Goal: Find specific page/section: Find specific page/section

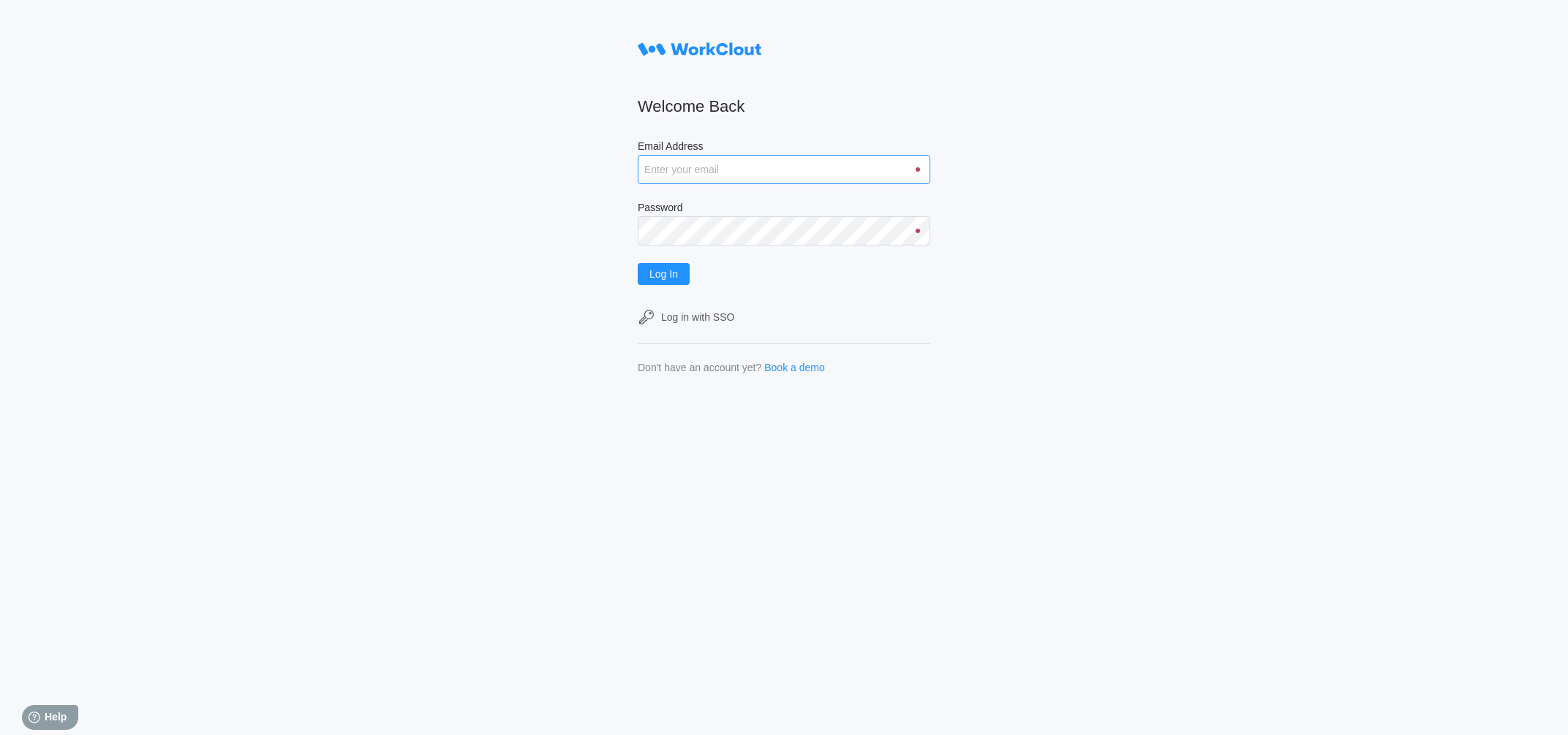
click at [732, 180] on input "Email Address" at bounding box center [784, 169] width 292 height 29
type input "dmoreau@mailinator.com"
click at [671, 279] on span "Log In" at bounding box center [663, 274] width 28 height 10
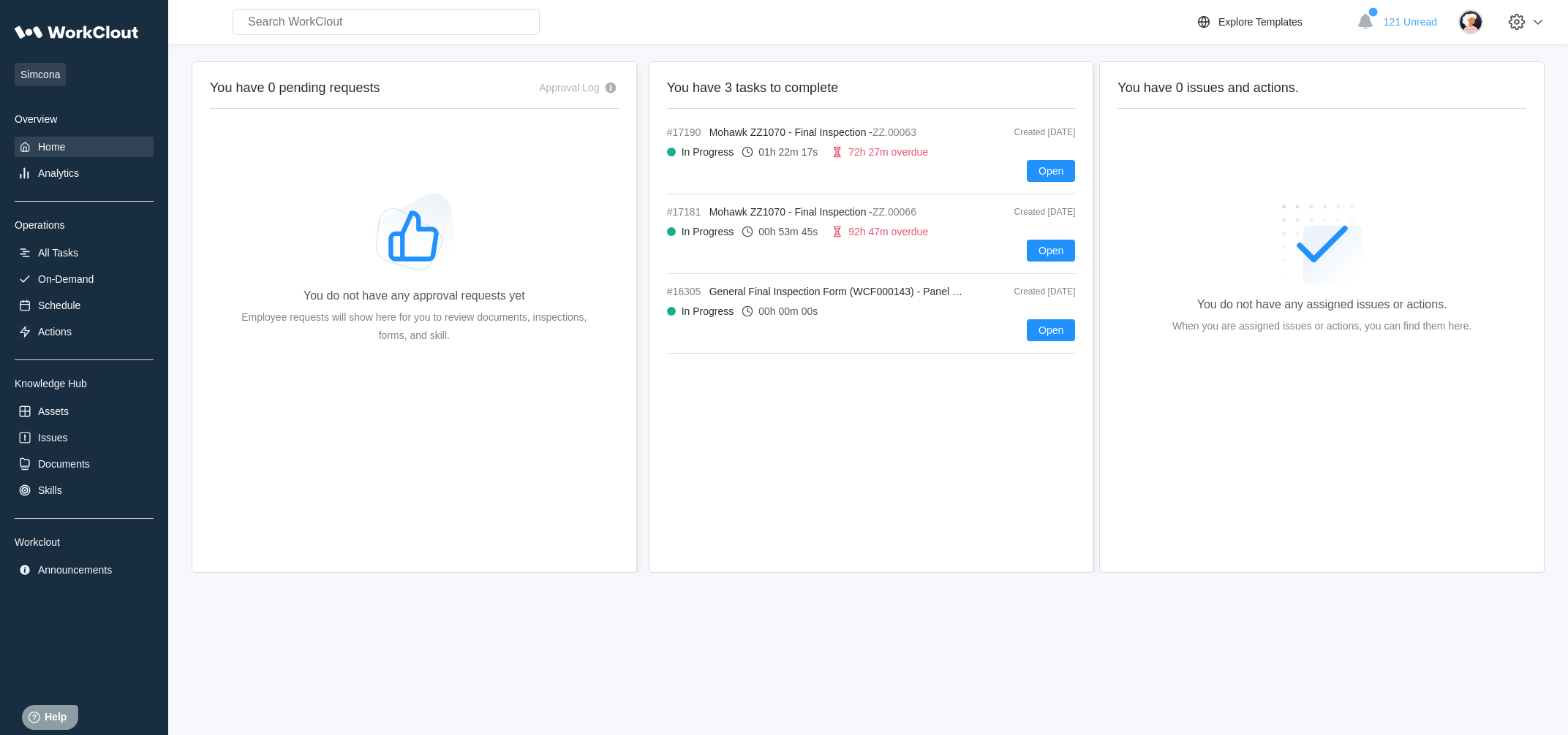
click at [64, 153] on div "Home" at bounding box center [51, 147] width 27 height 12
click at [54, 256] on div "All Tasks" at bounding box center [58, 253] width 40 height 12
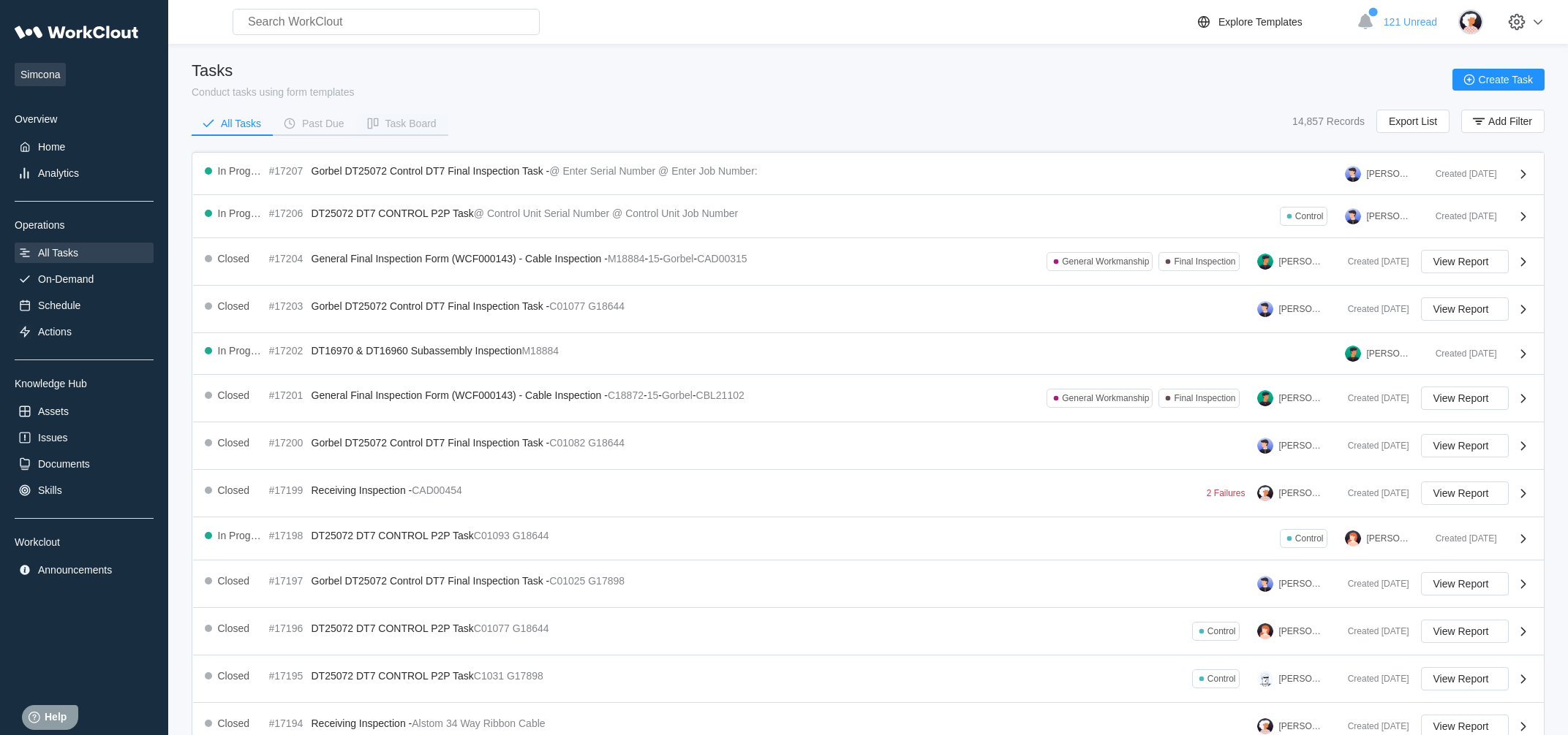
click at [415, 119] on div "Task Board" at bounding box center [410, 123] width 51 height 10
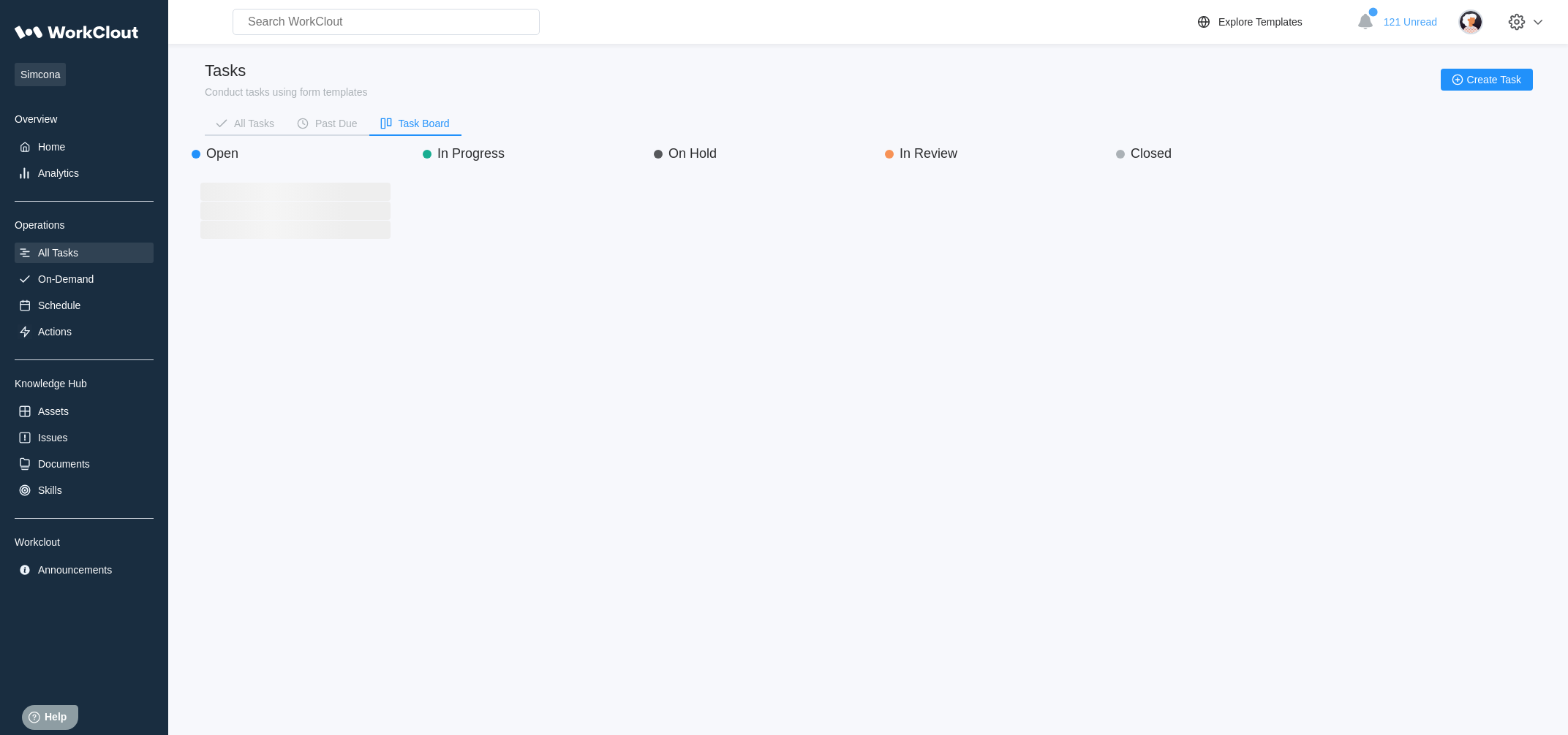
scroll to position [524, 219]
click at [83, 279] on div "On-Demand" at bounding box center [65, 279] width 56 height 12
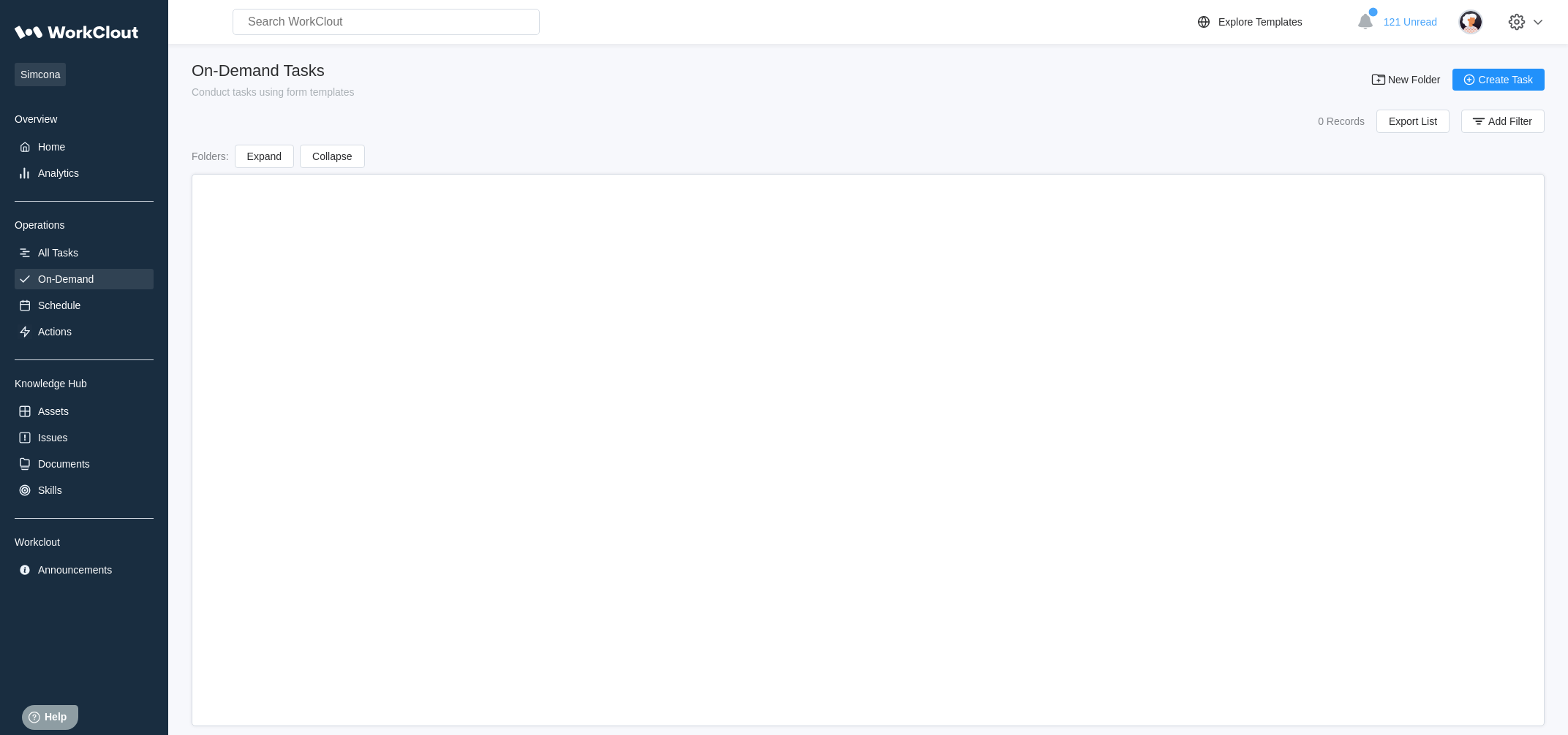
click at [83, 282] on div "On-Demand" at bounding box center [65, 279] width 56 height 12
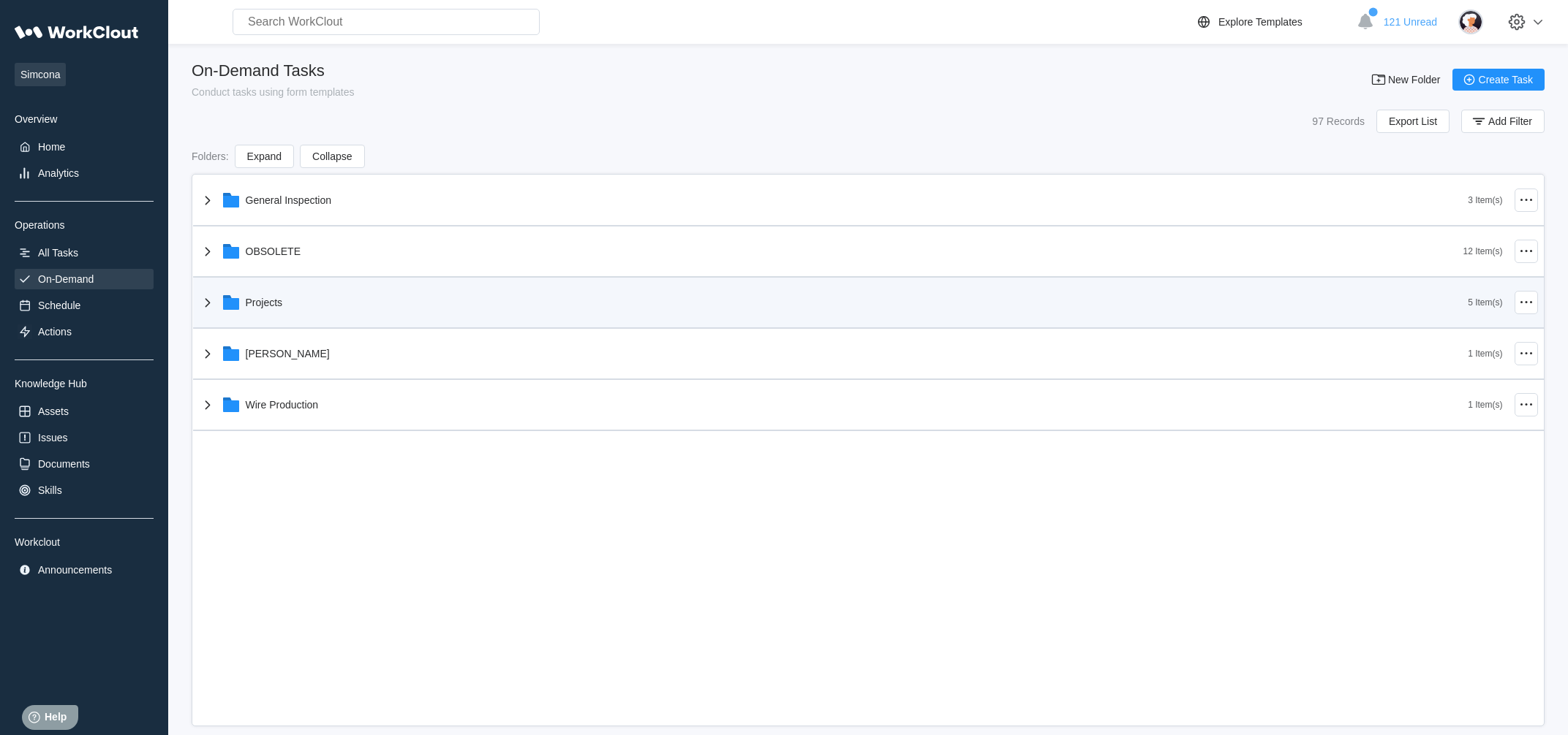
click at [274, 299] on div "Projects" at bounding box center [264, 302] width 37 height 12
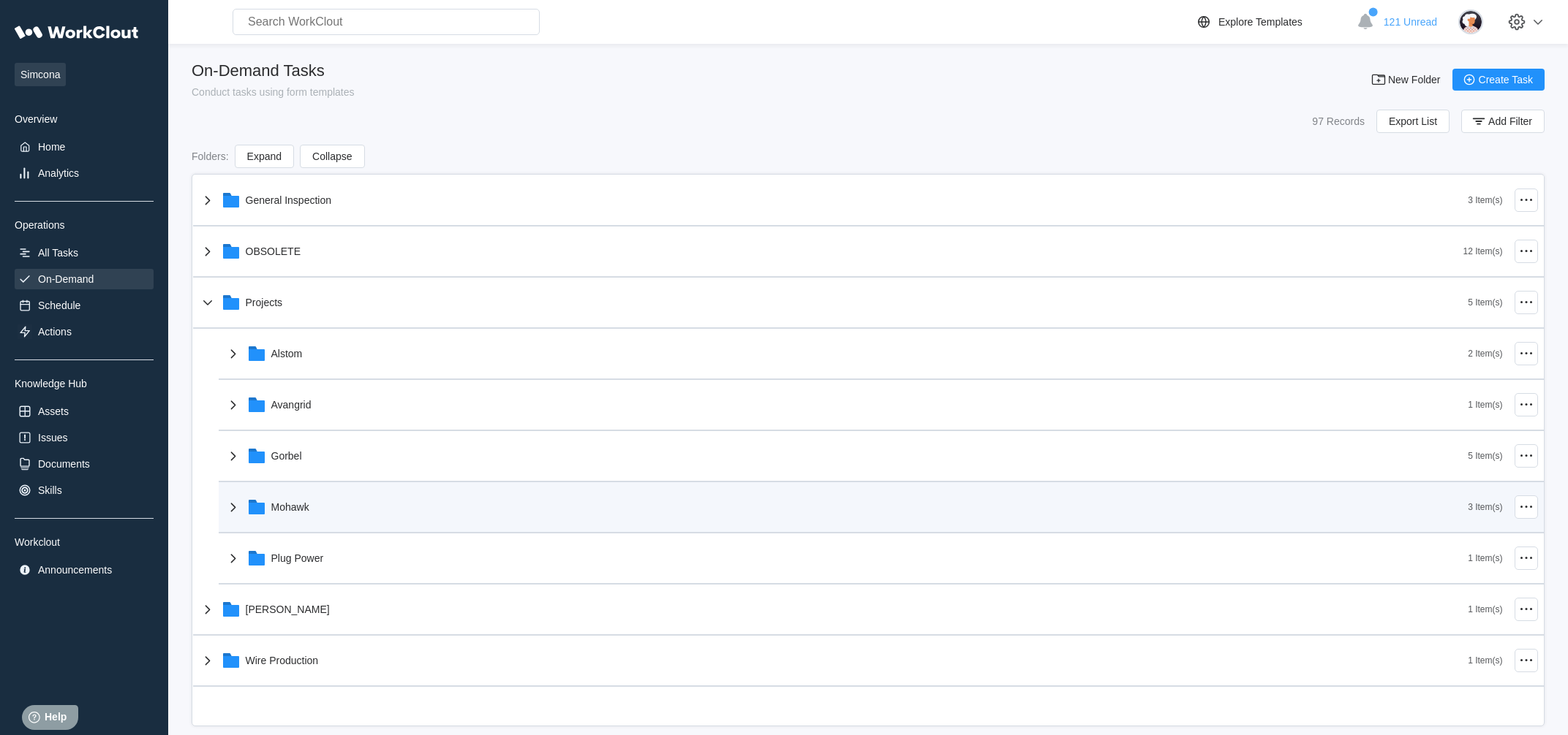
click at [306, 505] on div "Mohawk" at bounding box center [290, 508] width 38 height 12
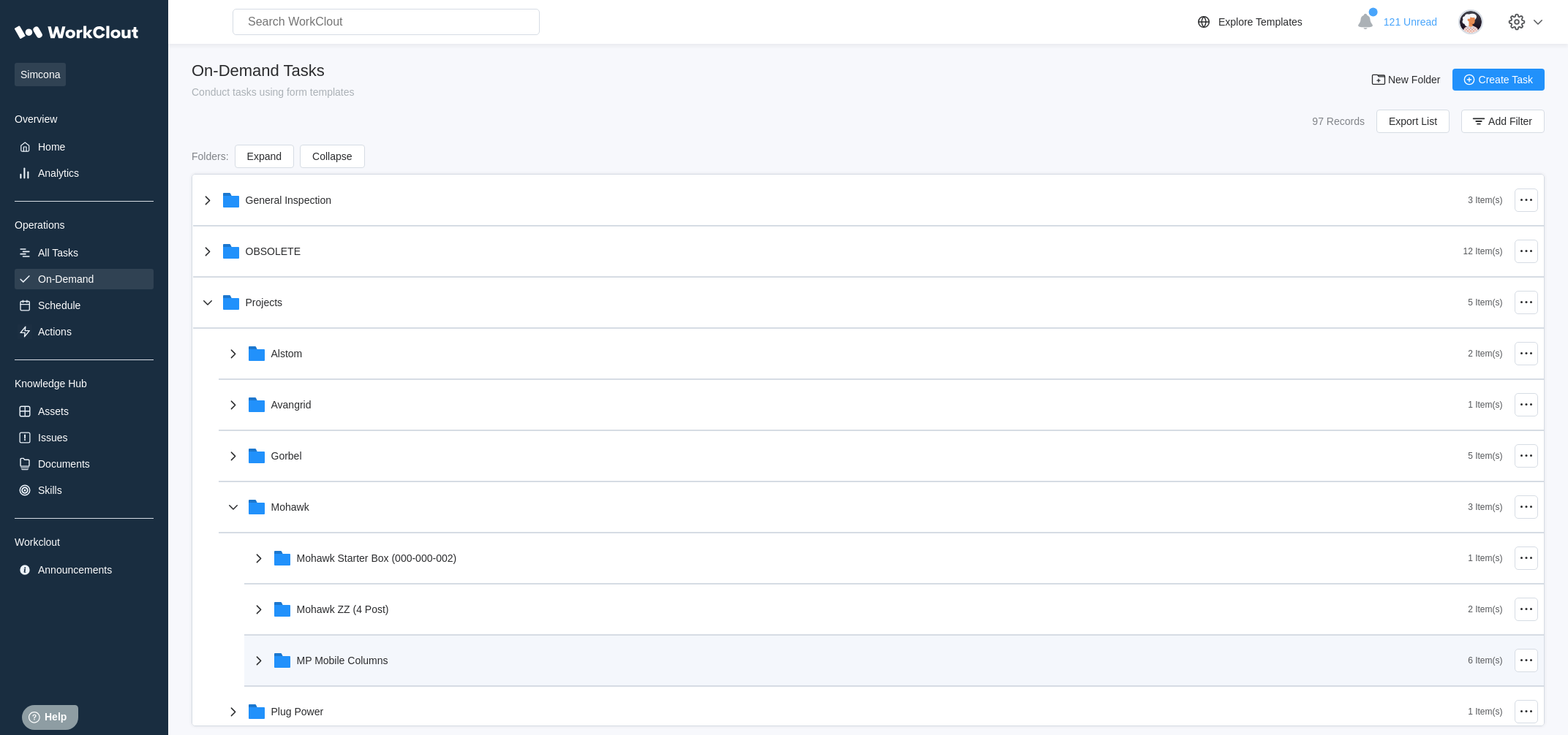
click at [372, 657] on div "MP Mobile Columns" at bounding box center [342, 661] width 91 height 12
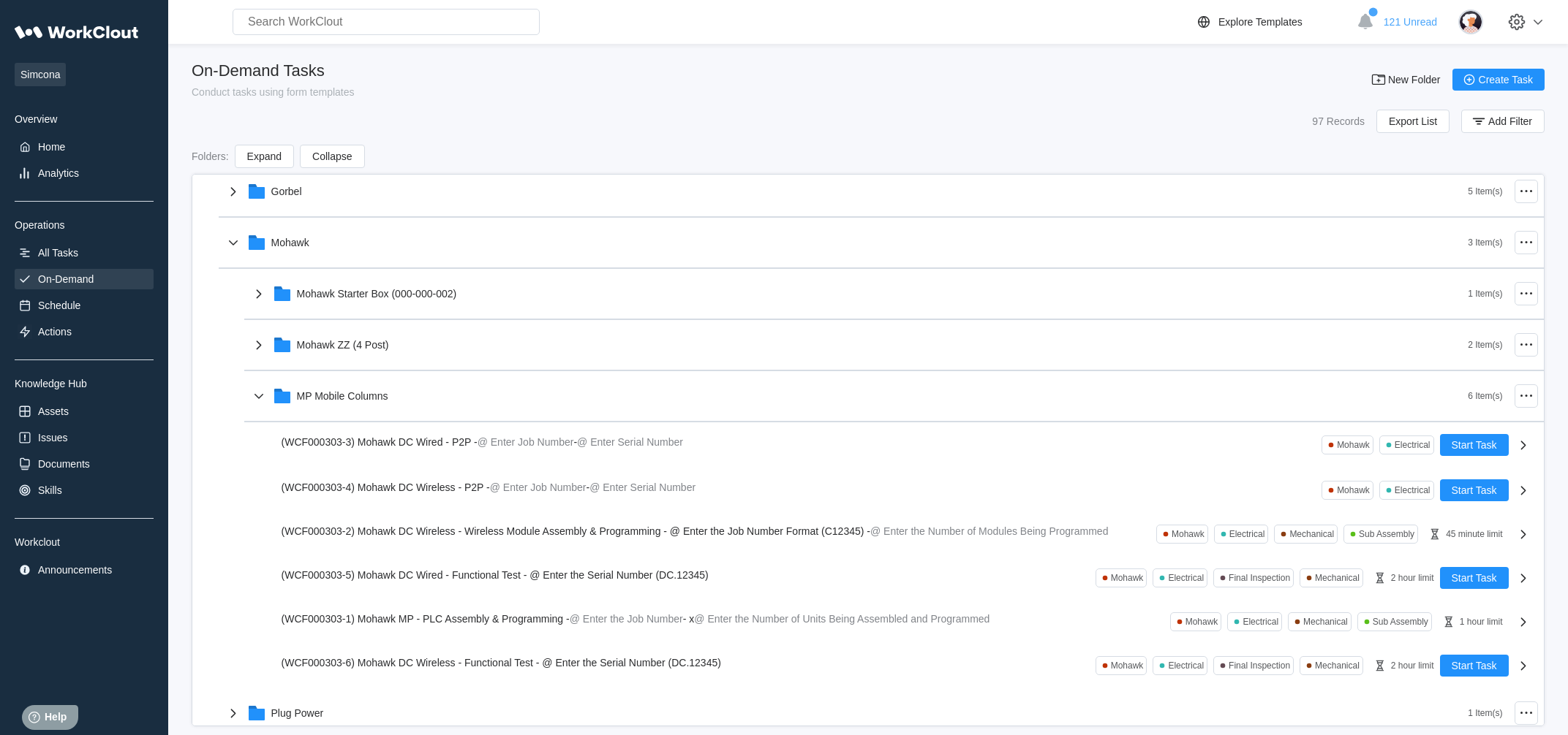
scroll to position [259, 0]
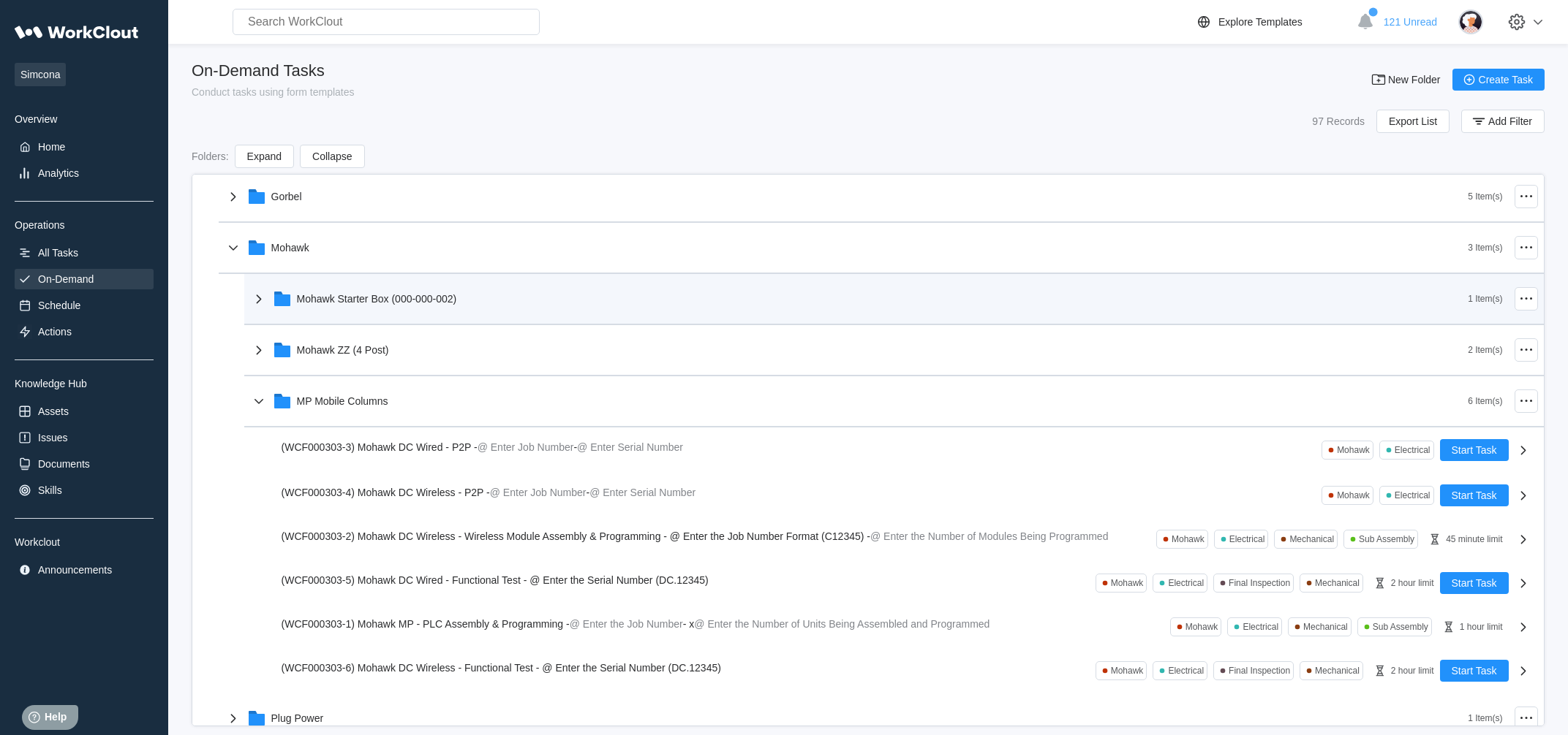
click at [364, 305] on div "Mohawk Starter Box (000-000-002)" at bounding box center [376, 299] width 160 height 12
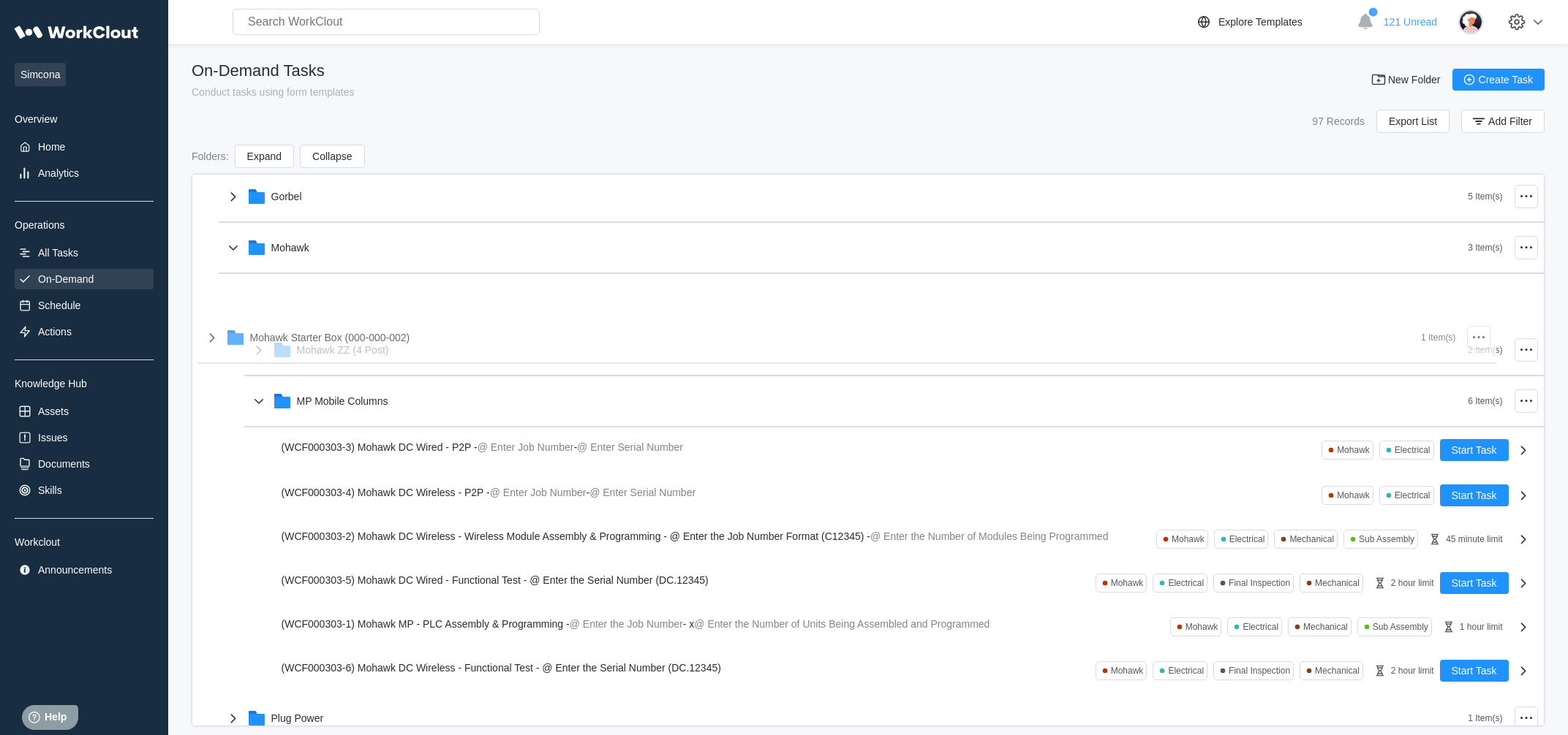
scroll to position [259, 0]
drag, startPoint x: 364, startPoint y: 306, endPoint x: 280, endPoint y: 380, distance: 111.9
click at [280, 380] on div "General Inspection 3 Item(s) OBSOLETE 12 Item(s) Projects 5 Item(s) Alstom 2 It…" at bounding box center [868, 382] width 1350 height 931
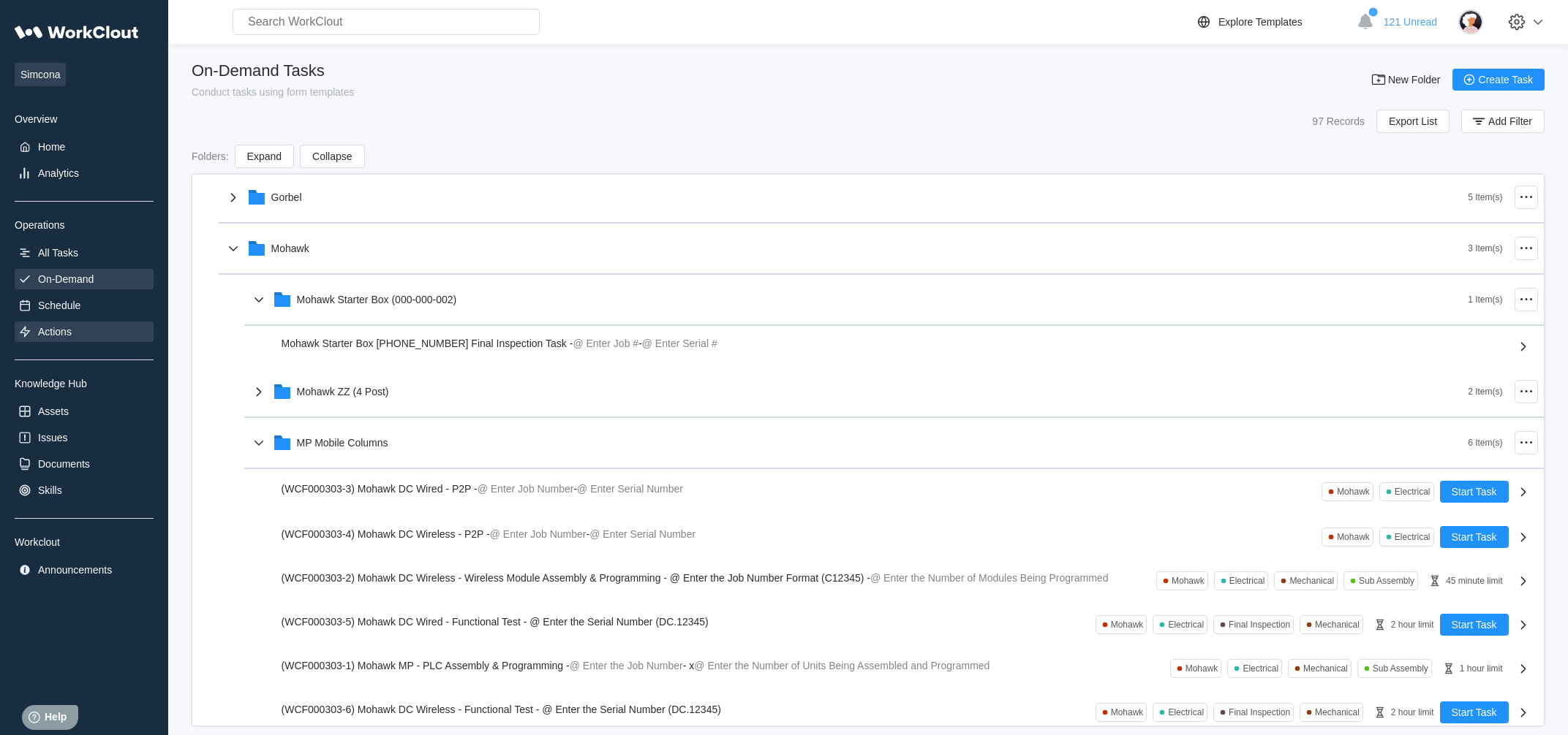
click at [93, 331] on div "Actions" at bounding box center [84, 332] width 139 height 21
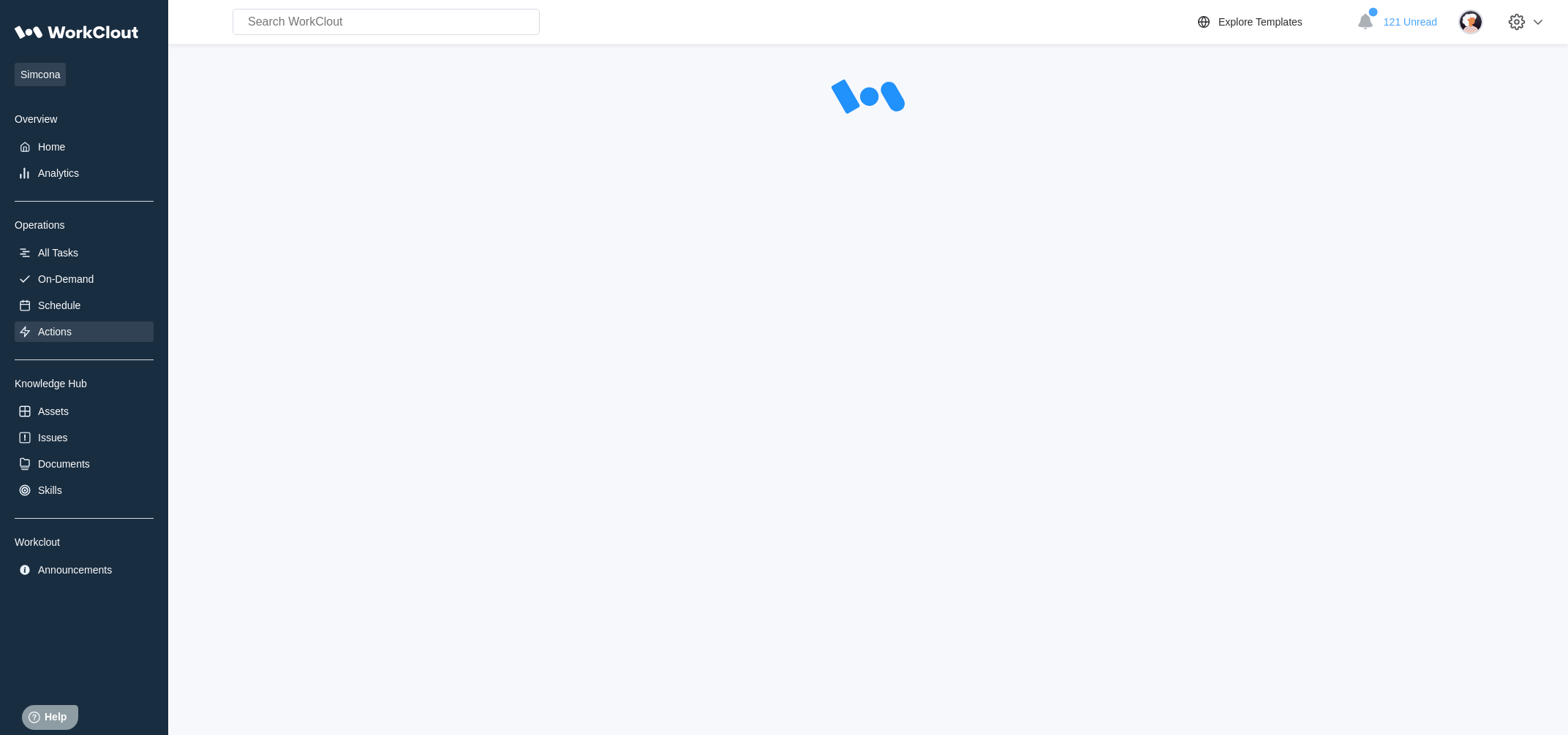
click at [93, 331] on div "Actions" at bounding box center [84, 332] width 139 height 21
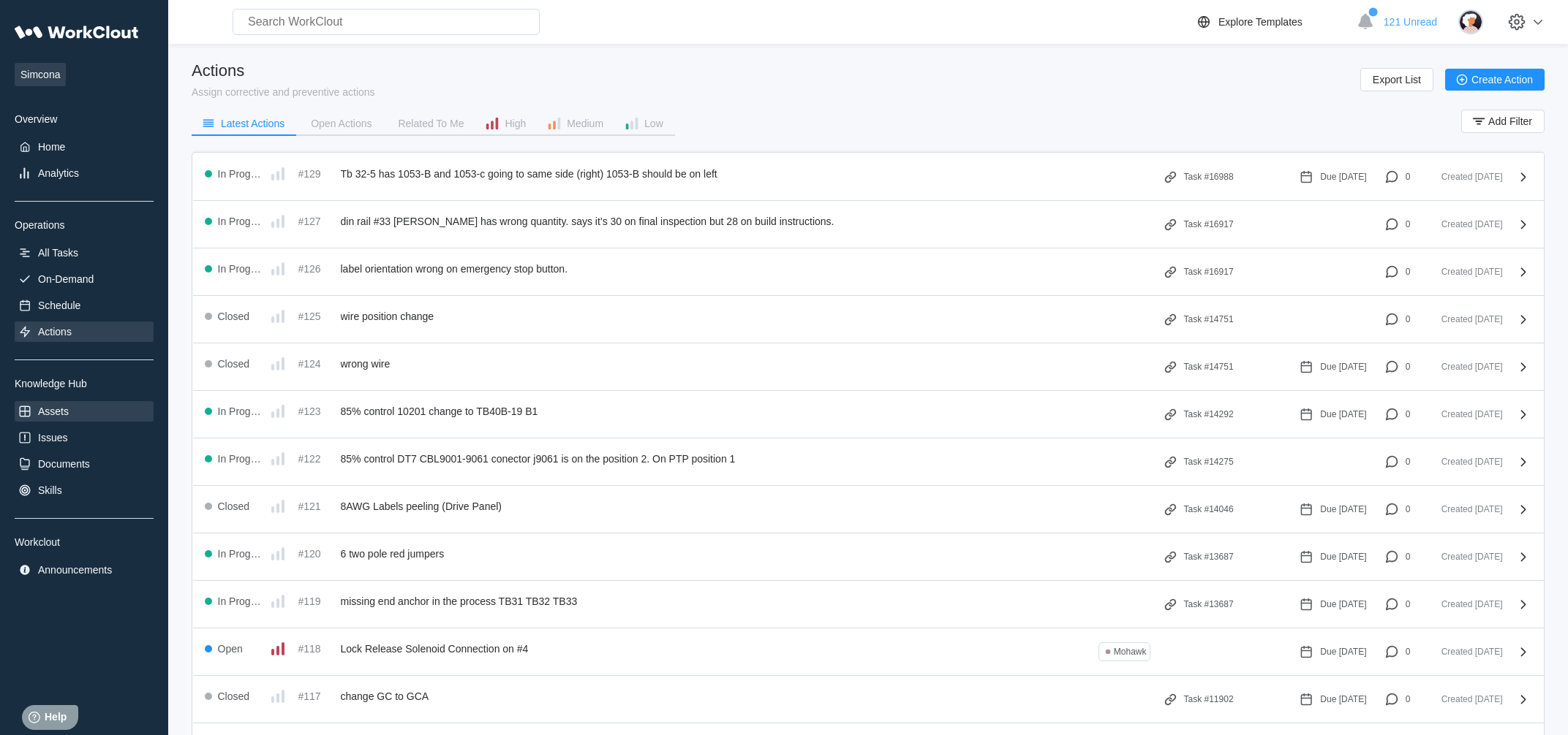
drag, startPoint x: 103, startPoint y: 424, endPoint x: 99, endPoint y: 415, distance: 9.8
click at [99, 415] on div "Assets" at bounding box center [84, 412] width 139 height 21
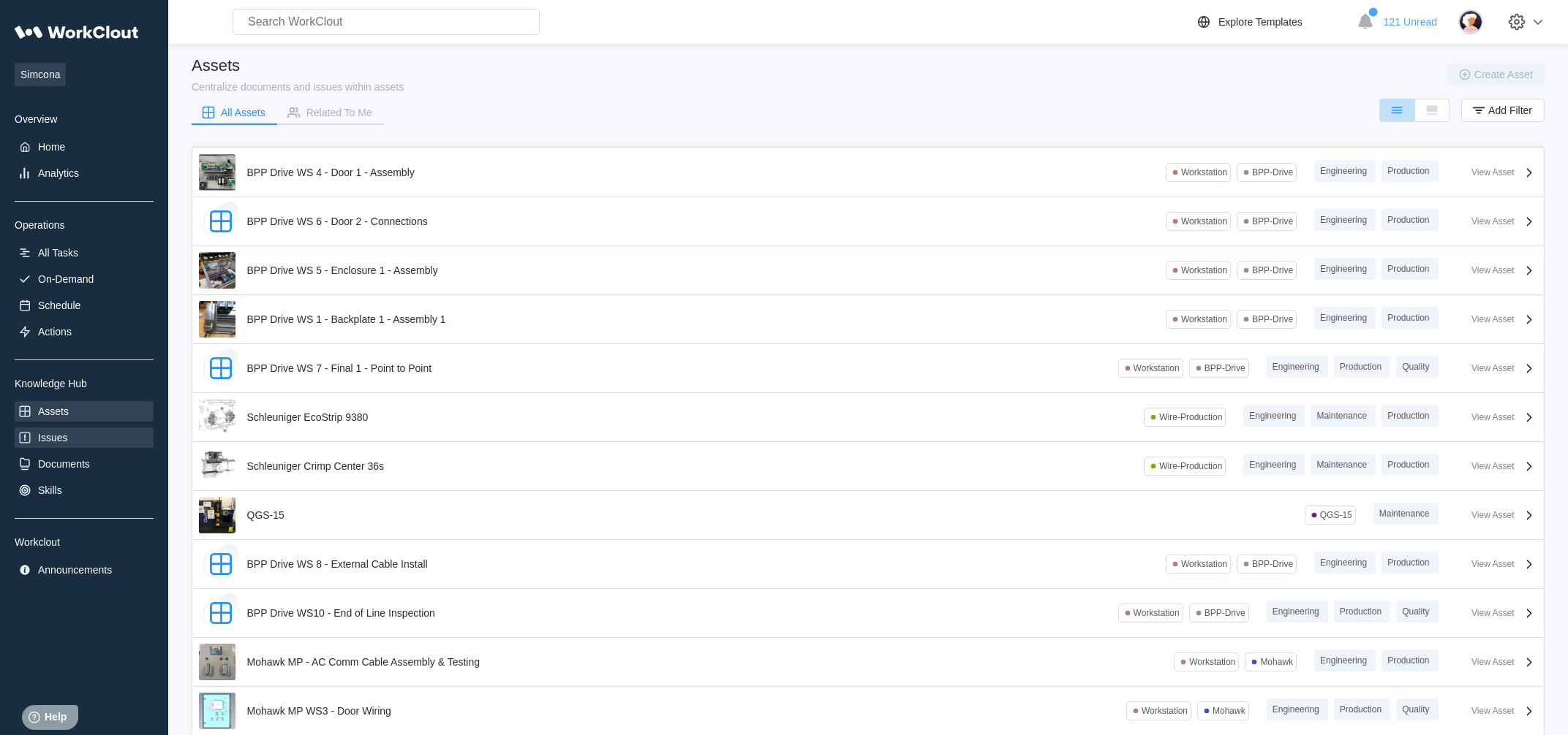
click at [88, 448] on div "Issues" at bounding box center [84, 438] width 139 height 21
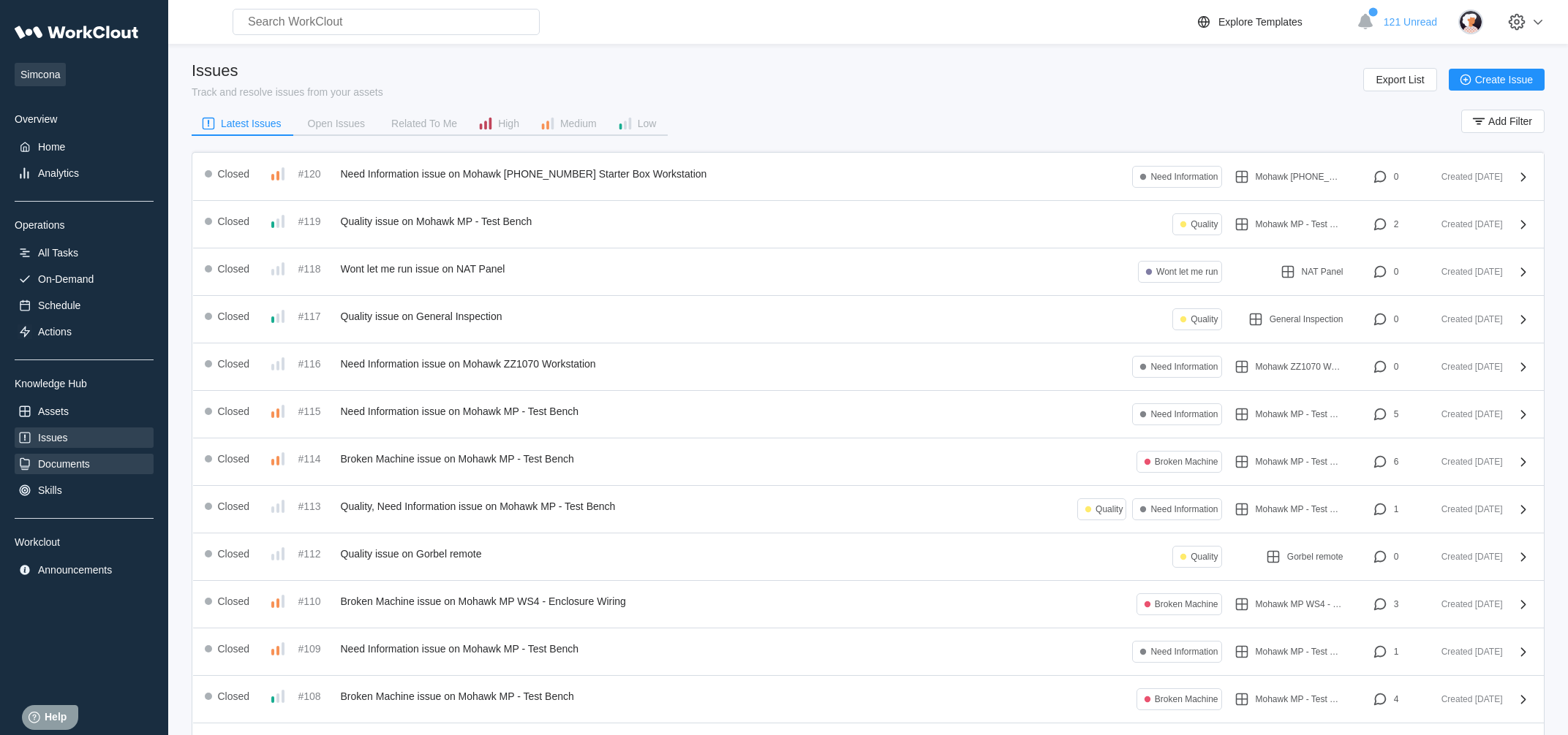
click at [86, 473] on div "Documents" at bounding box center [84, 464] width 139 height 21
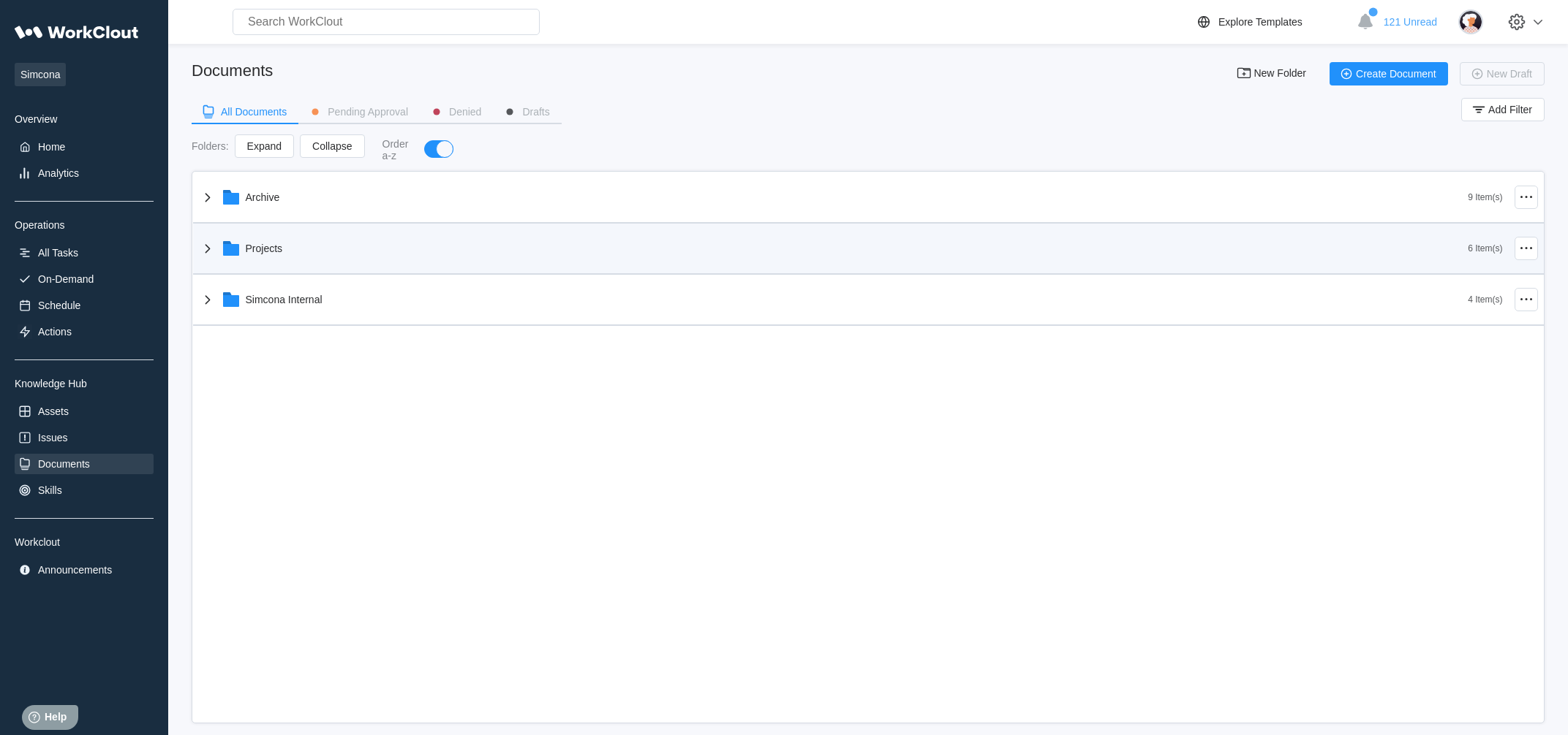
click at [274, 247] on div "Projects" at bounding box center [264, 249] width 37 height 12
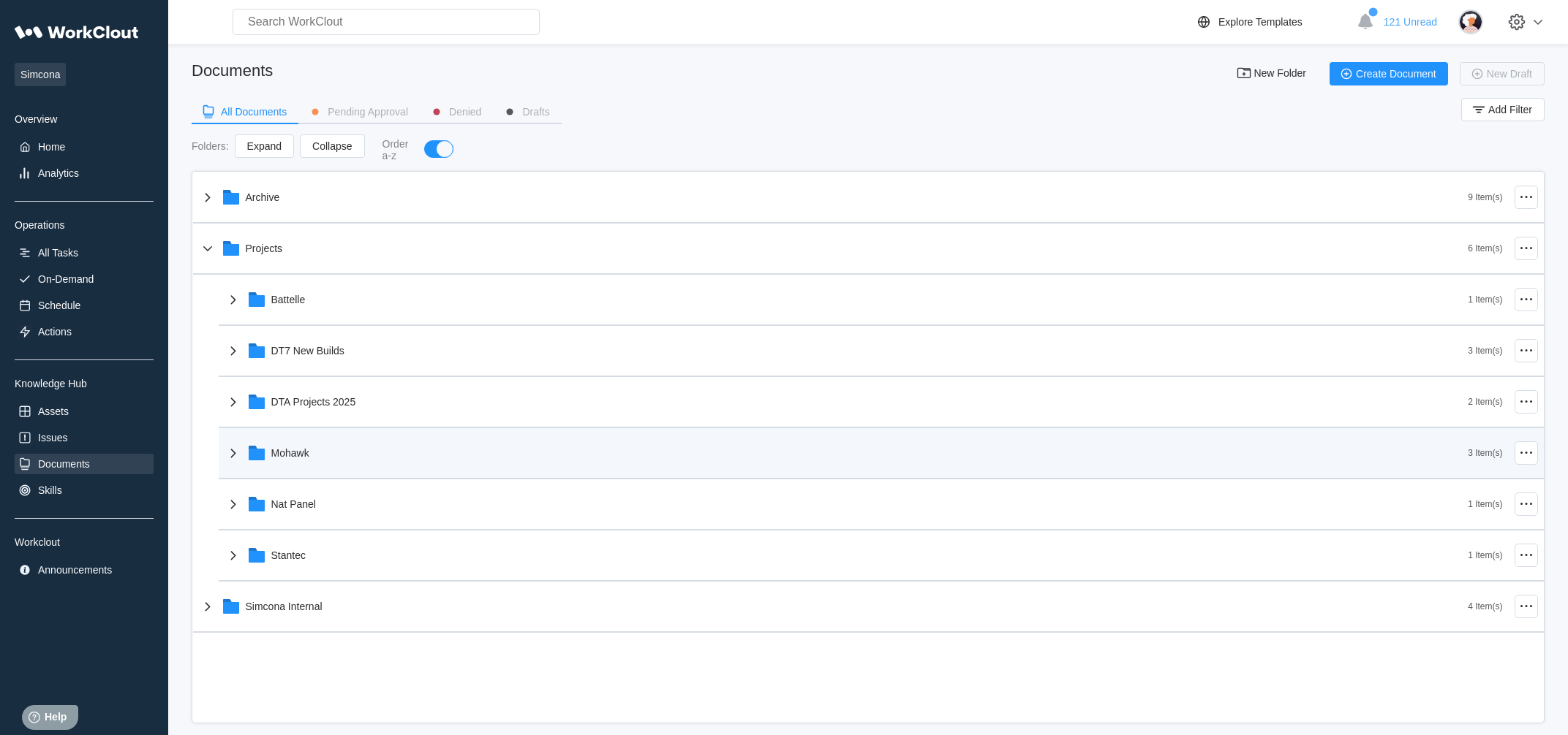
click at [355, 446] on div "Mohawk" at bounding box center [846, 453] width 1244 height 38
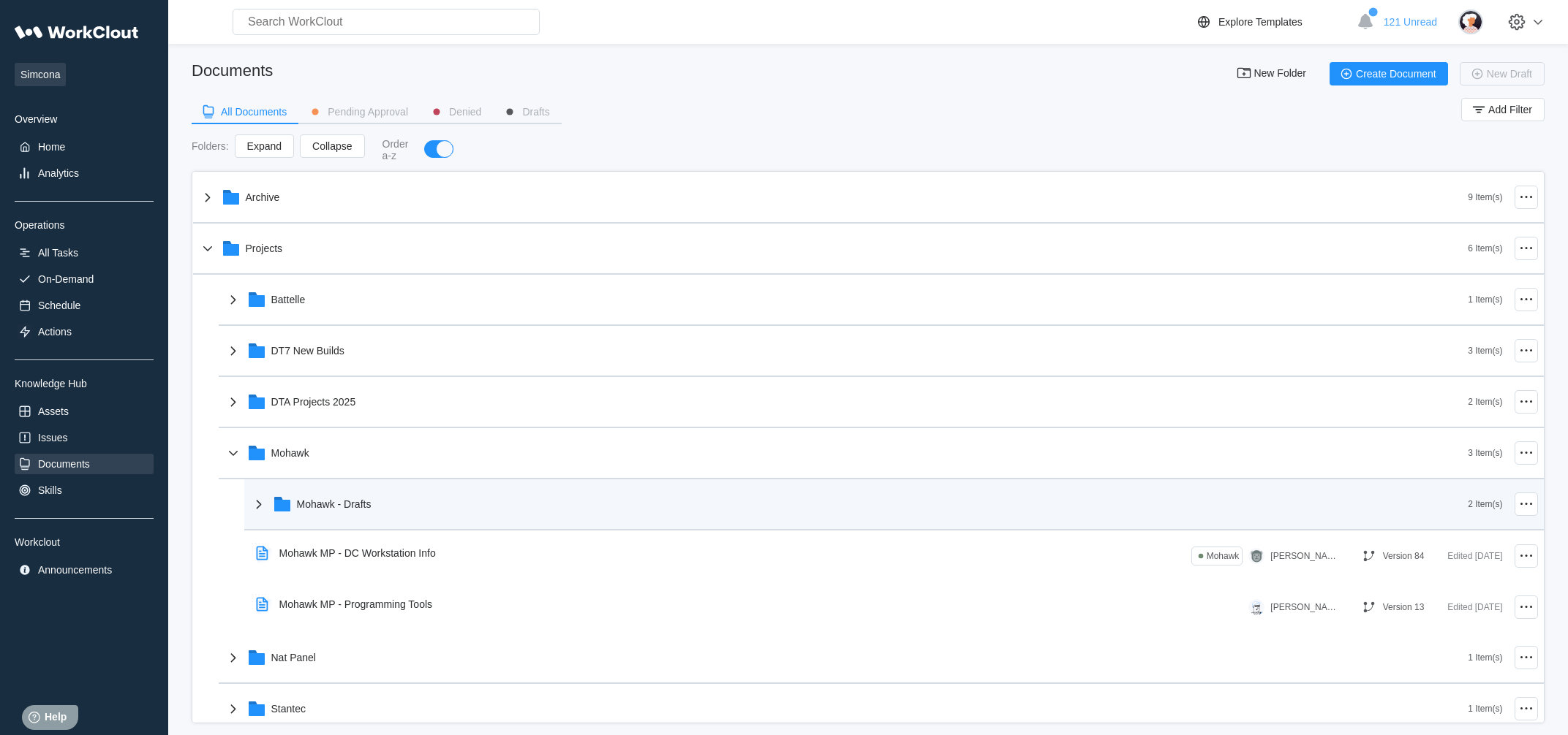
click at [407, 517] on div "Mohawk - Drafts" at bounding box center [859, 504] width 1218 height 38
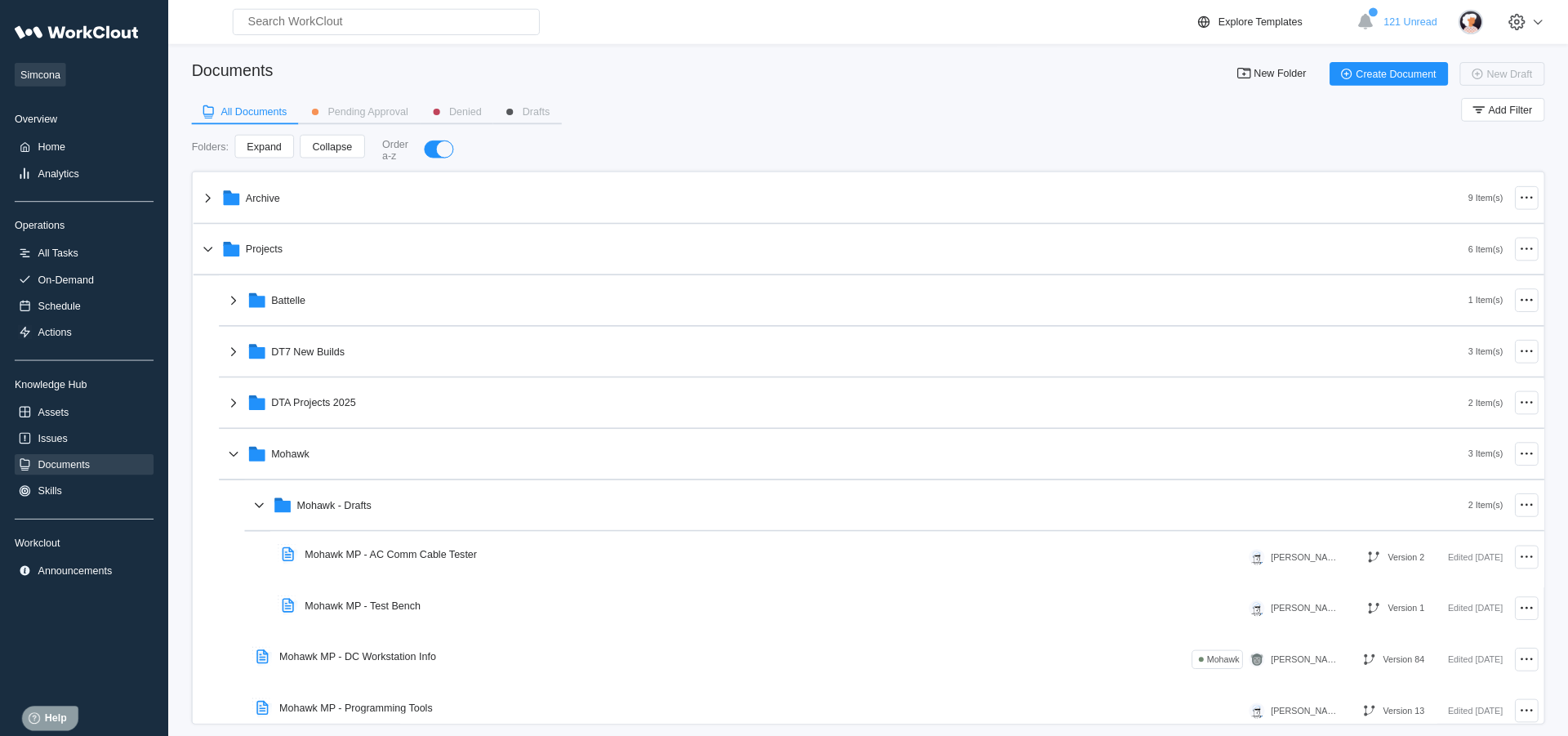
scroll to position [186, 0]
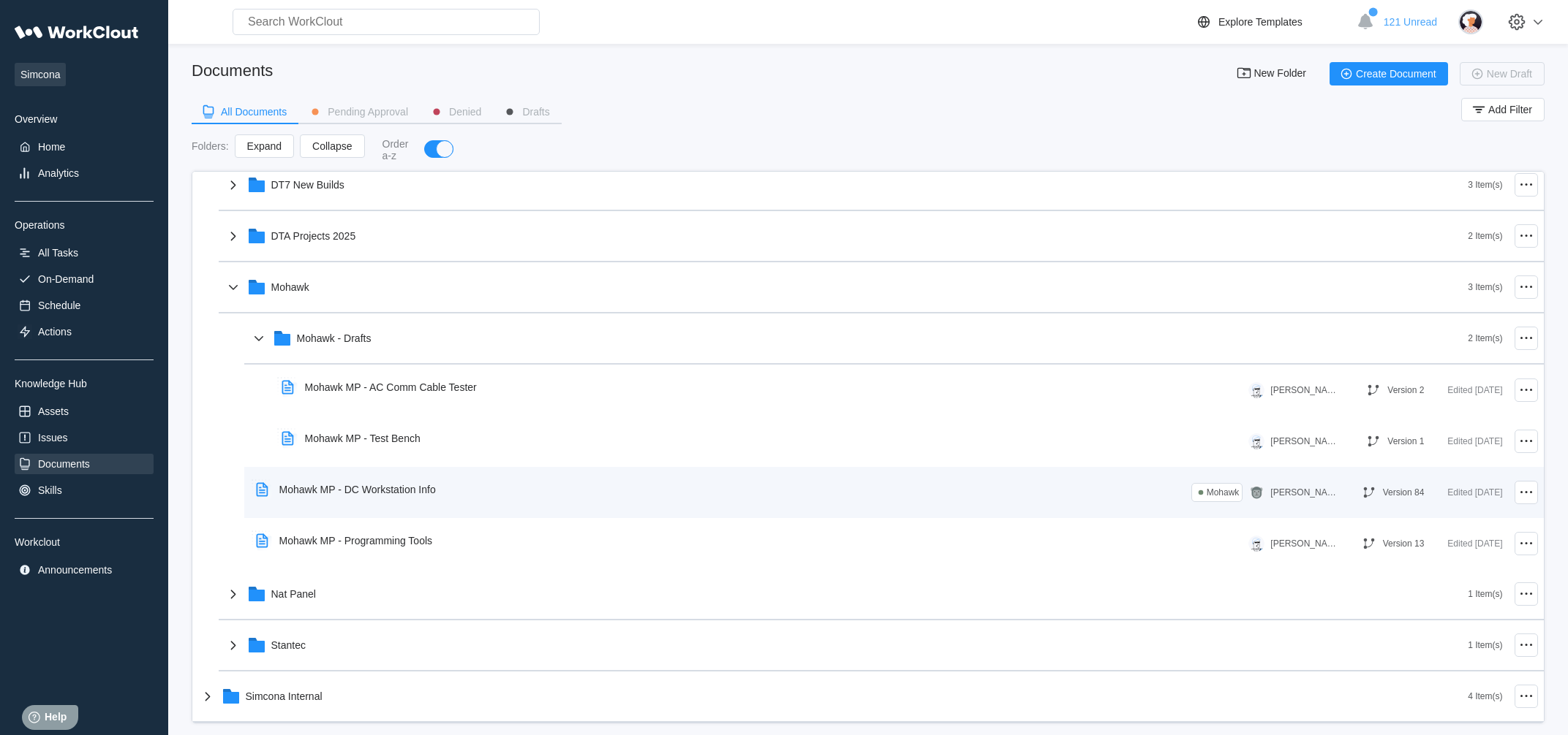
click at [427, 494] on div "Mohawk MP - DC Workstation Info" at bounding box center [358, 490] width 156 height 12
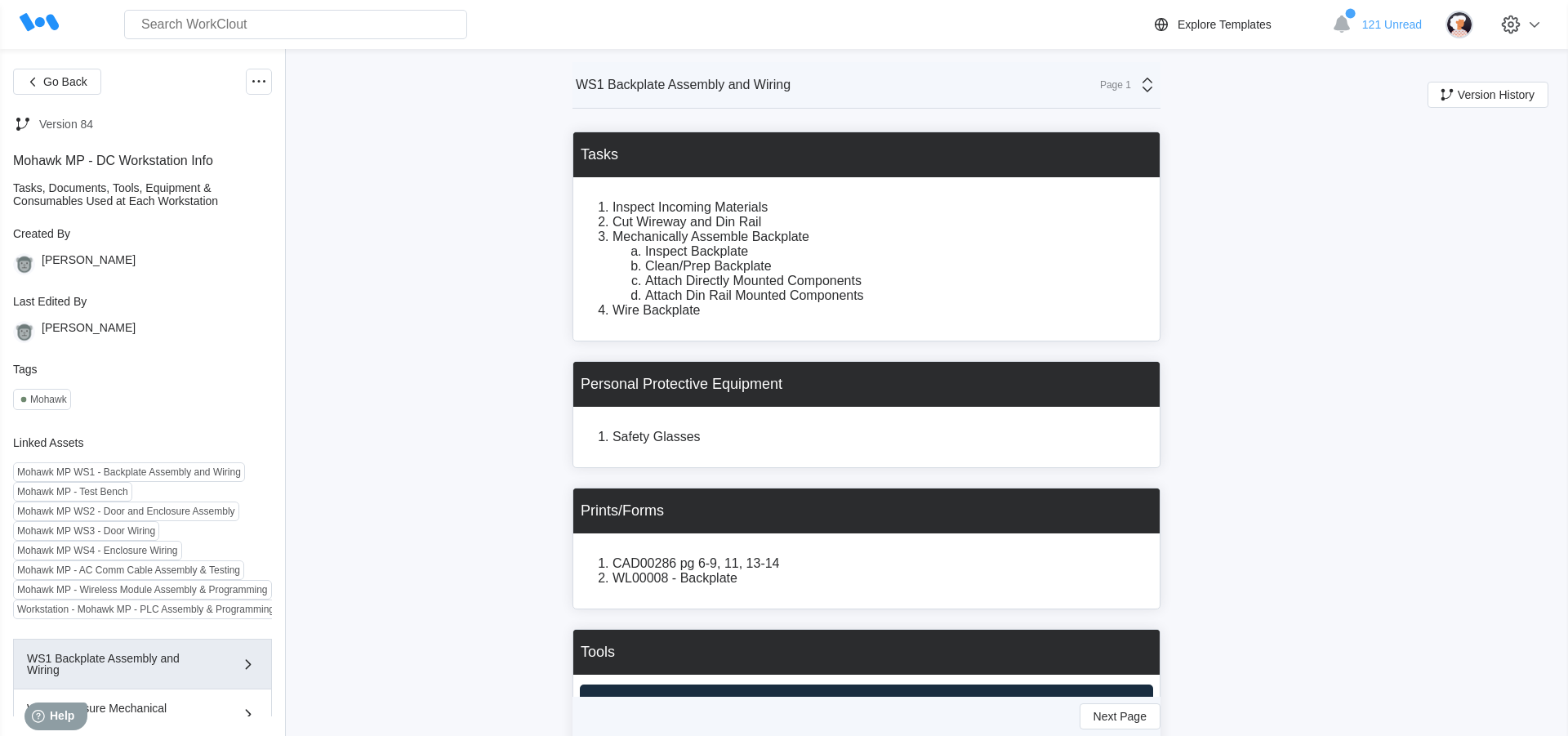
scroll to position [1884, 0]
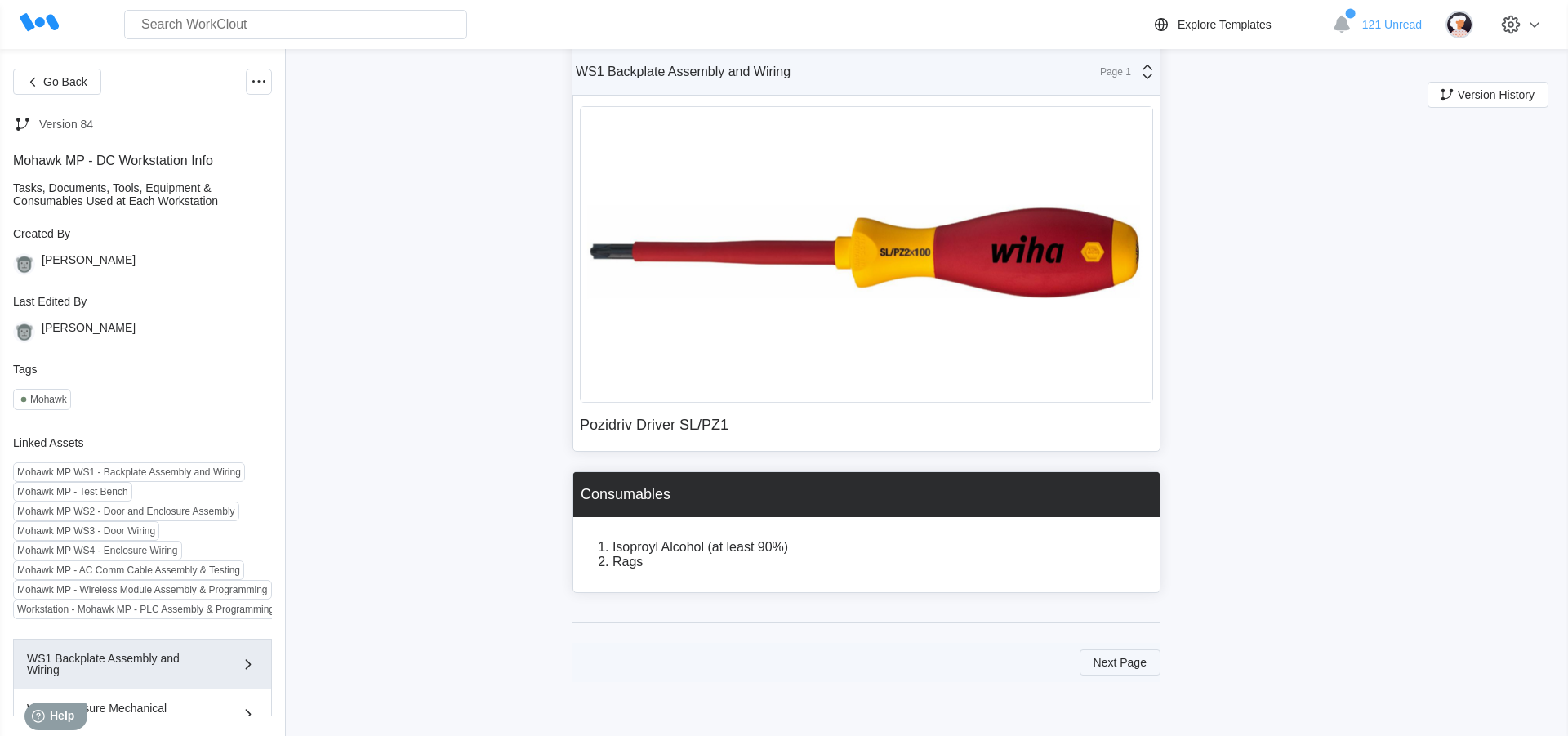
click at [1107, 659] on span "Next Page" at bounding box center [1120, 663] width 53 height 12
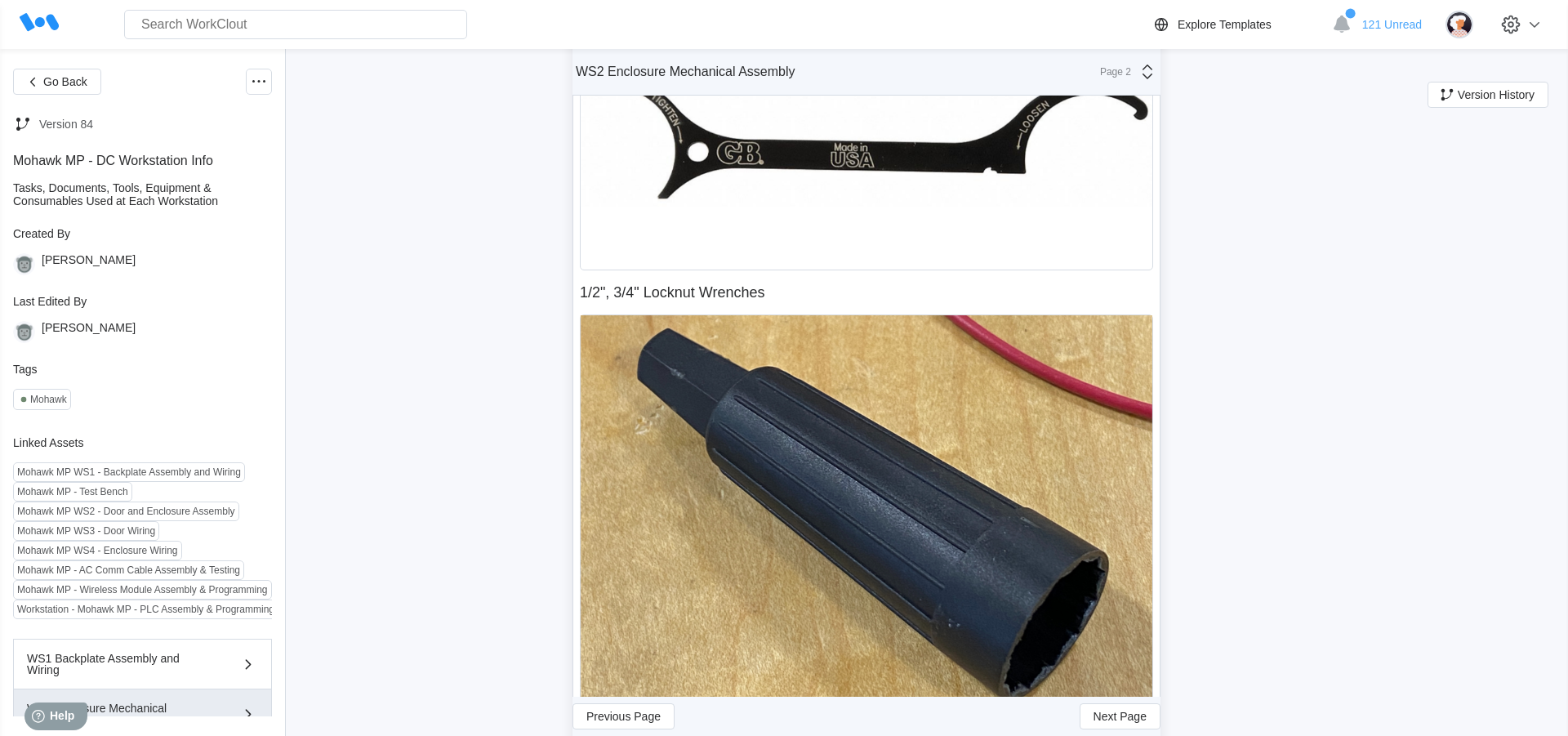
scroll to position [2421, 0]
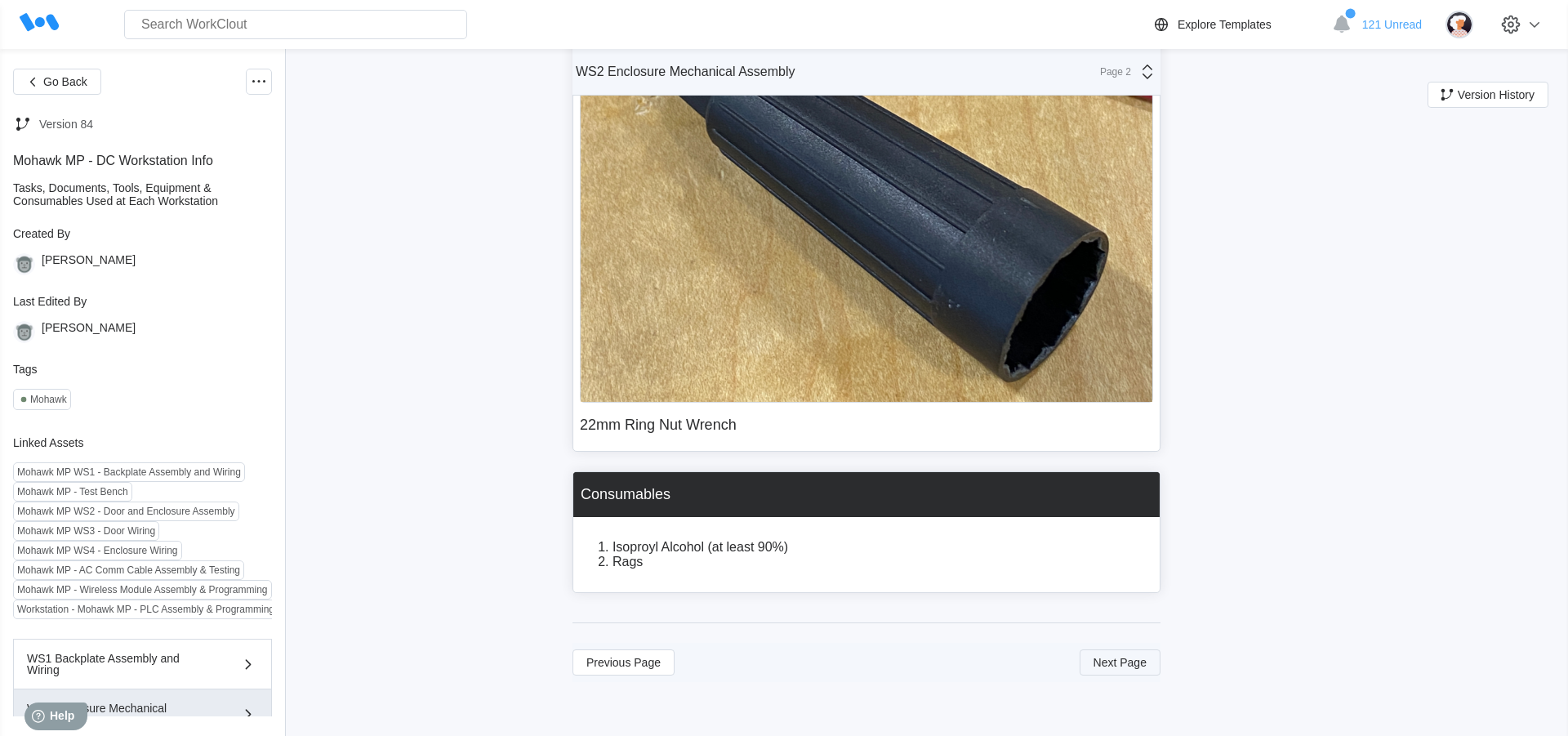
click at [1128, 665] on span "Next Page" at bounding box center [1120, 663] width 53 height 12
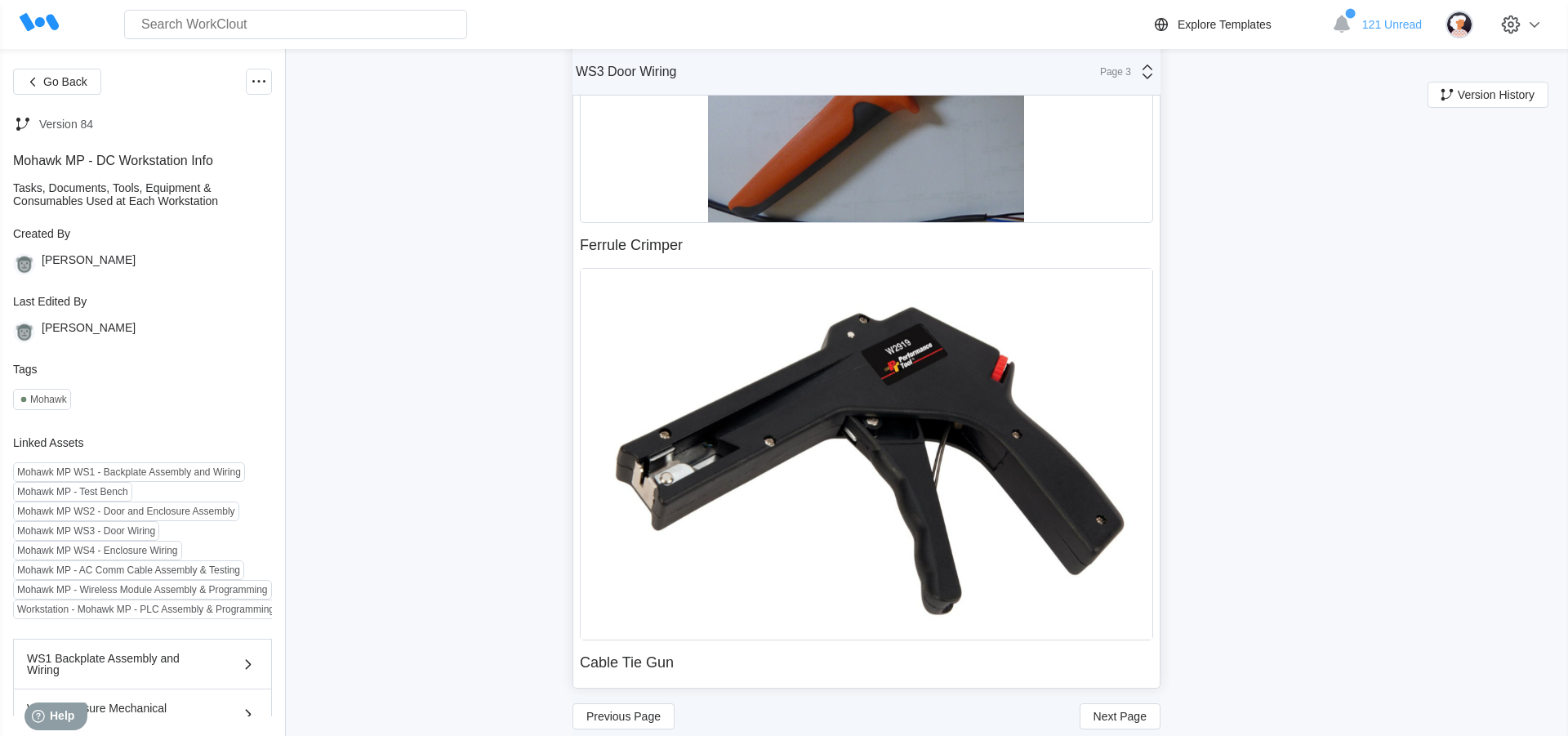
scroll to position [990, 0]
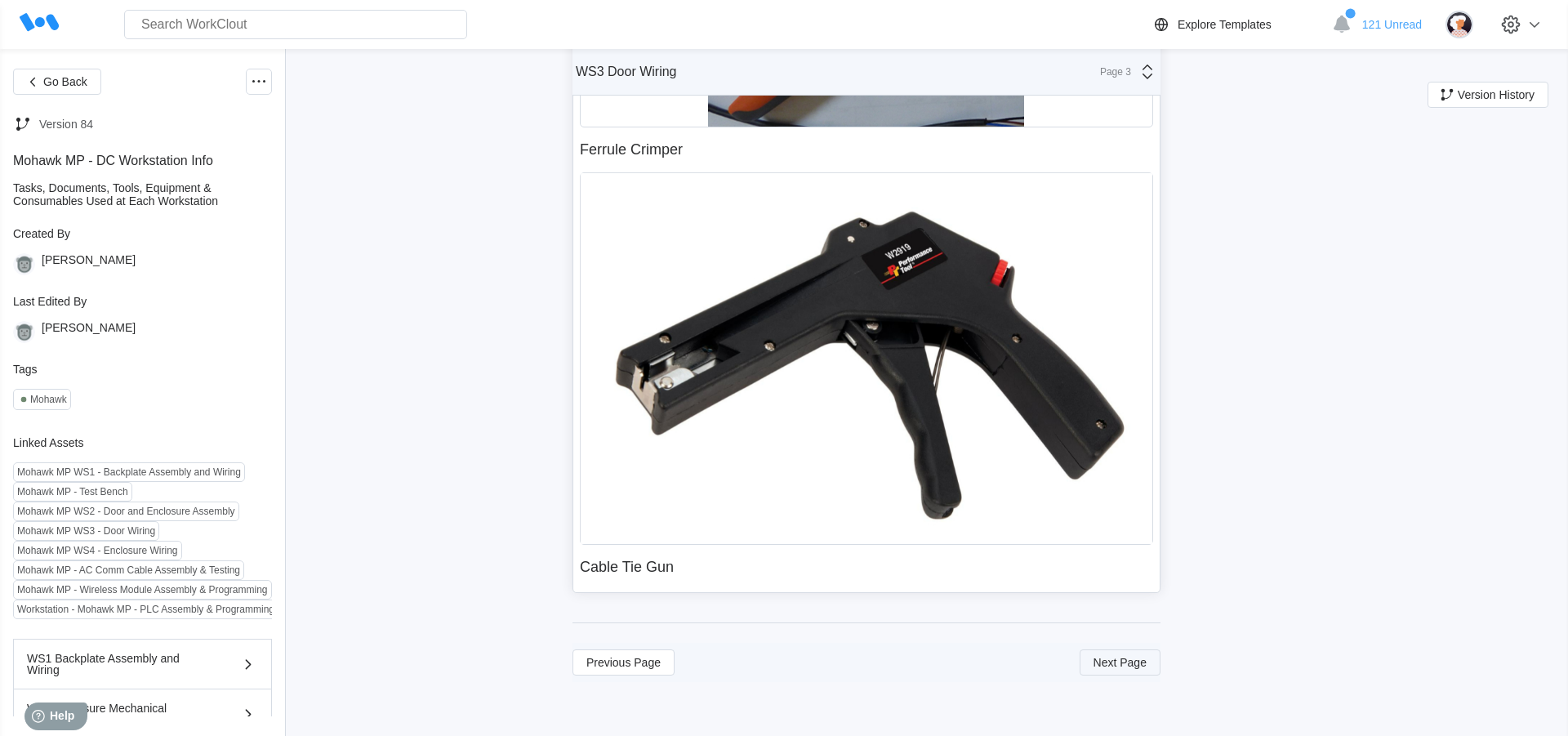
click at [1105, 661] on span "Next Page" at bounding box center [1120, 663] width 53 height 12
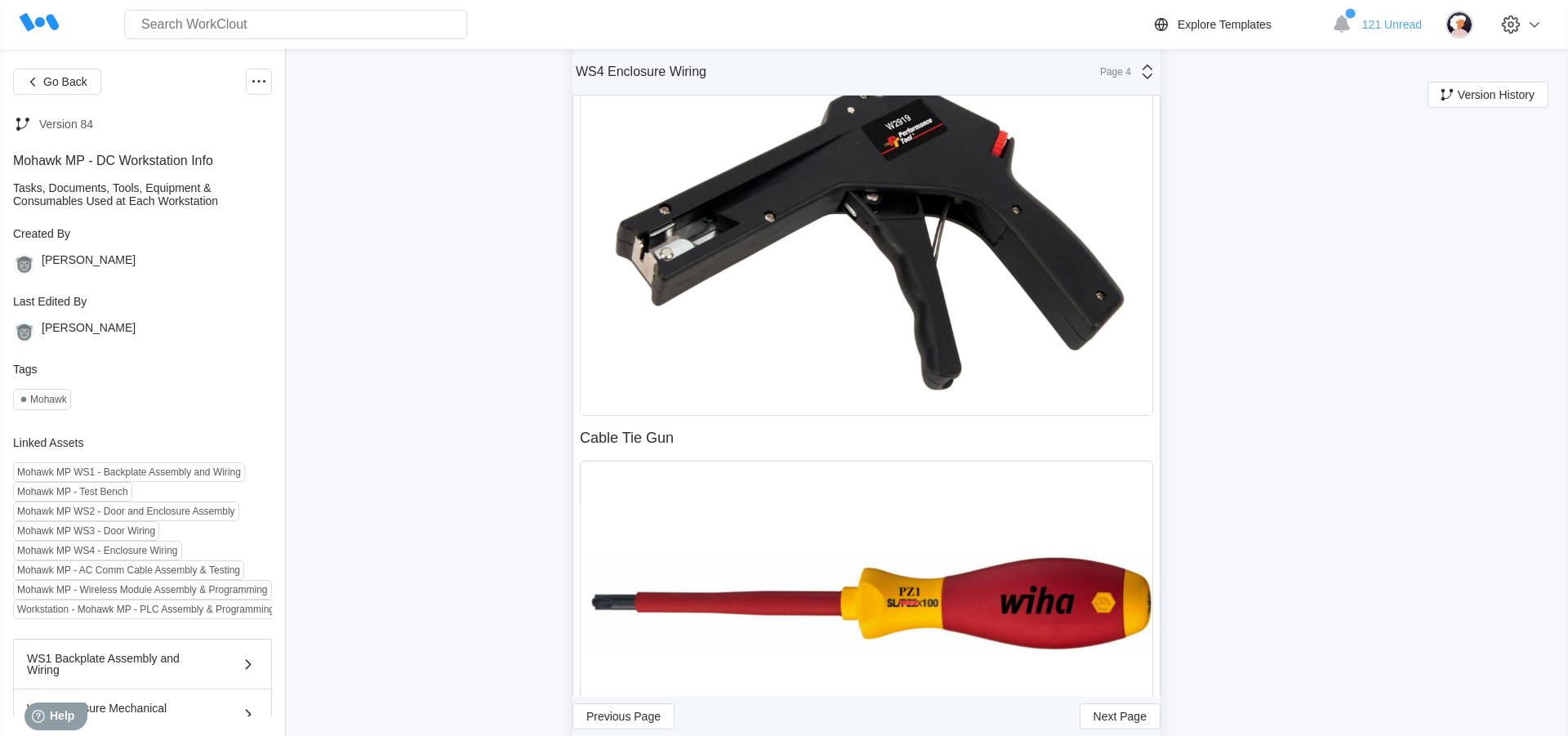
scroll to position [1345, 0]
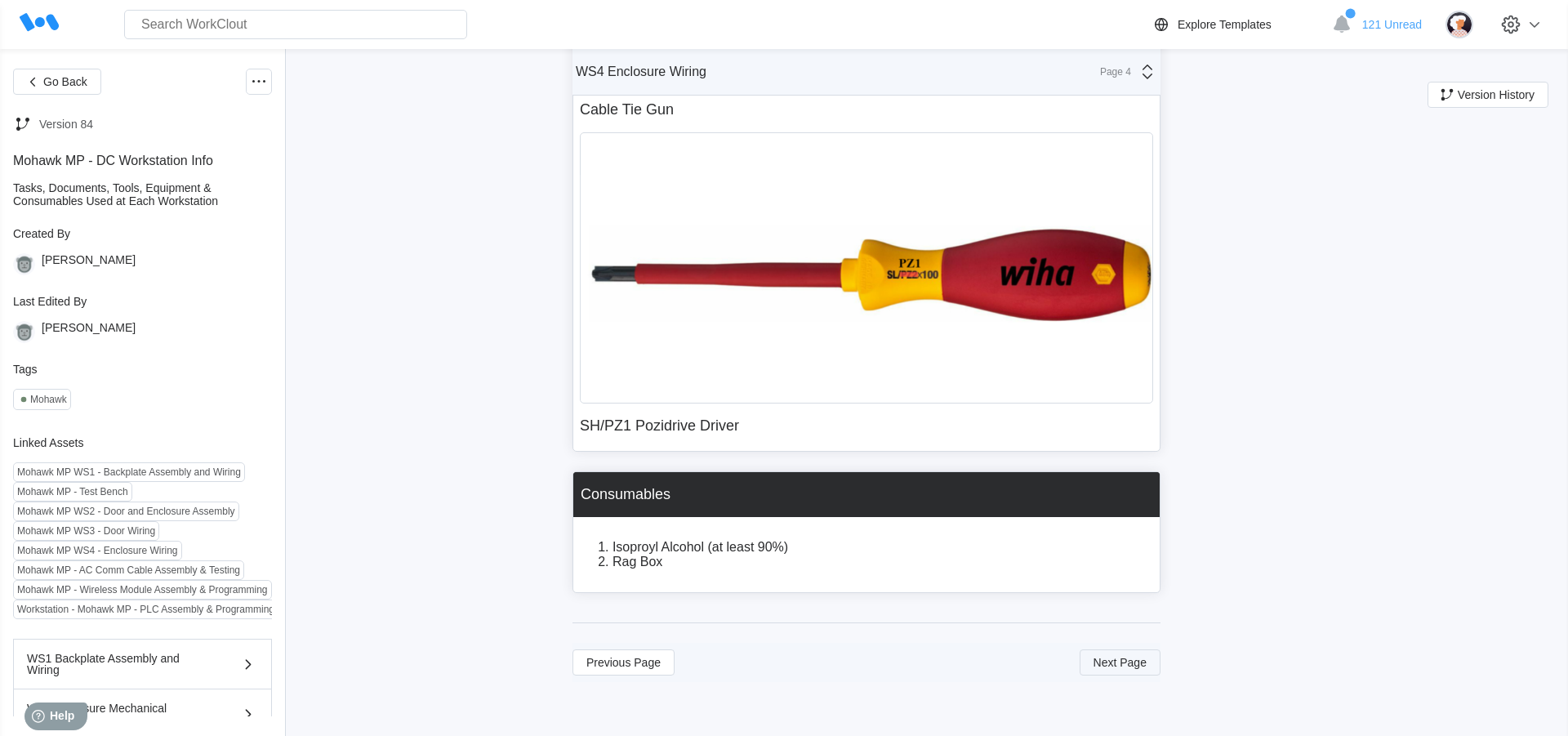
click at [1113, 658] on span "Next Page" at bounding box center [1120, 663] width 53 height 12
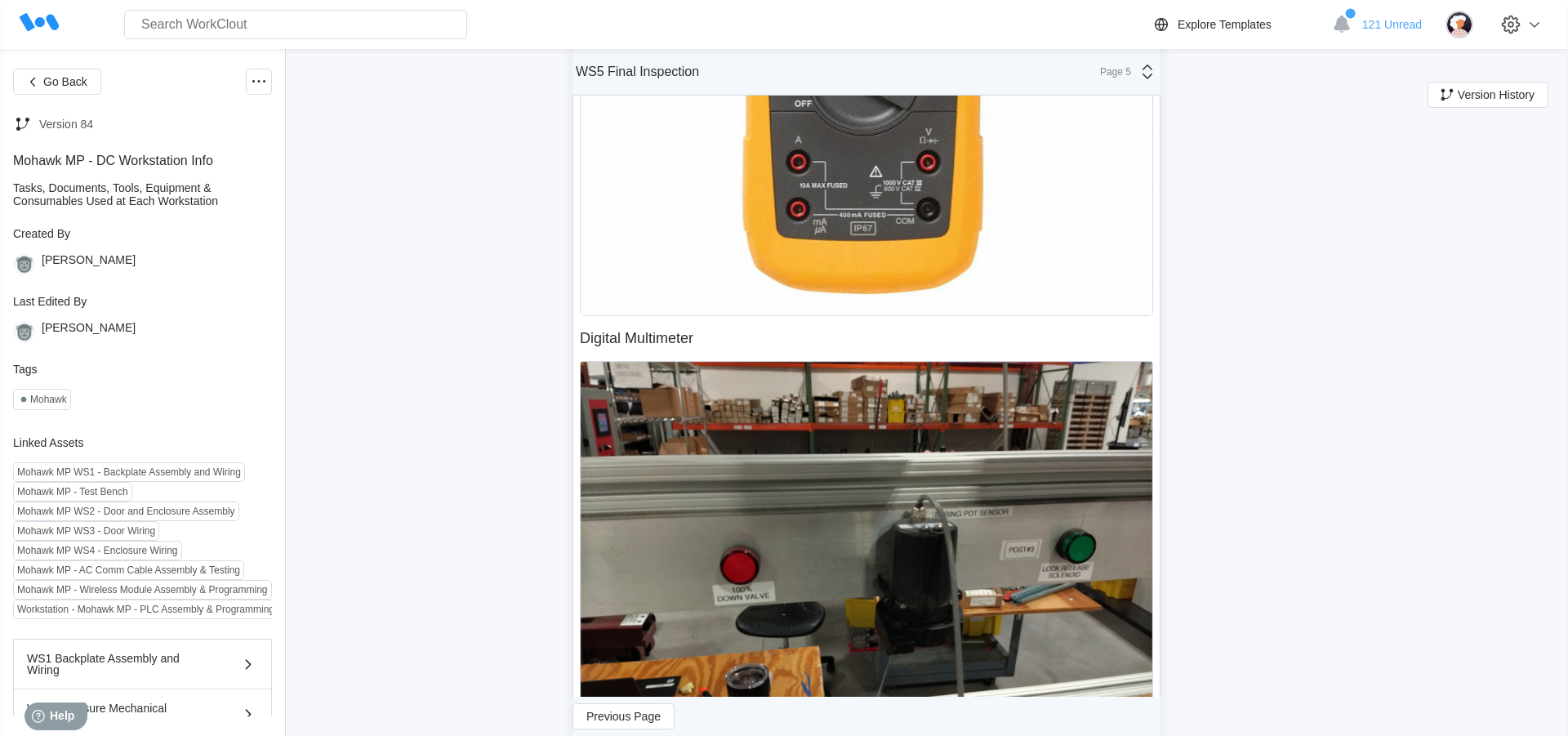
scroll to position [2203, 0]
